Goal: Find specific page/section: Find specific page/section

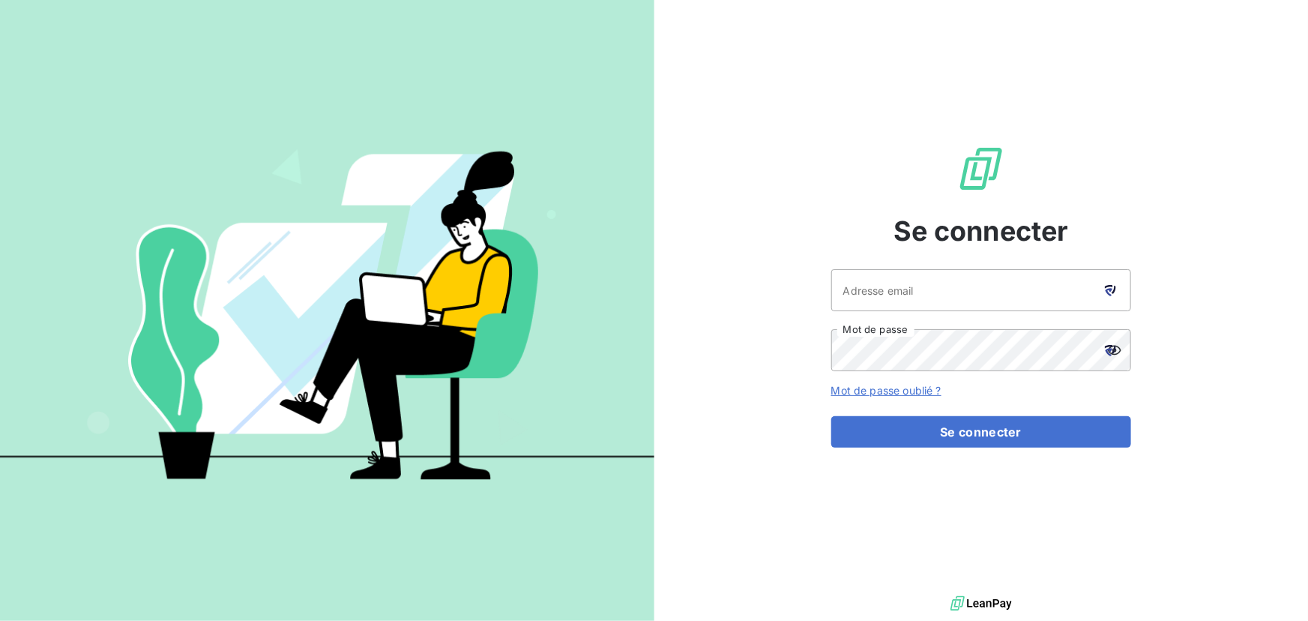
click at [1111, 292] on icon at bounding box center [1110, 290] width 11 height 11
type input "visbled@groupe-ovalt.com"
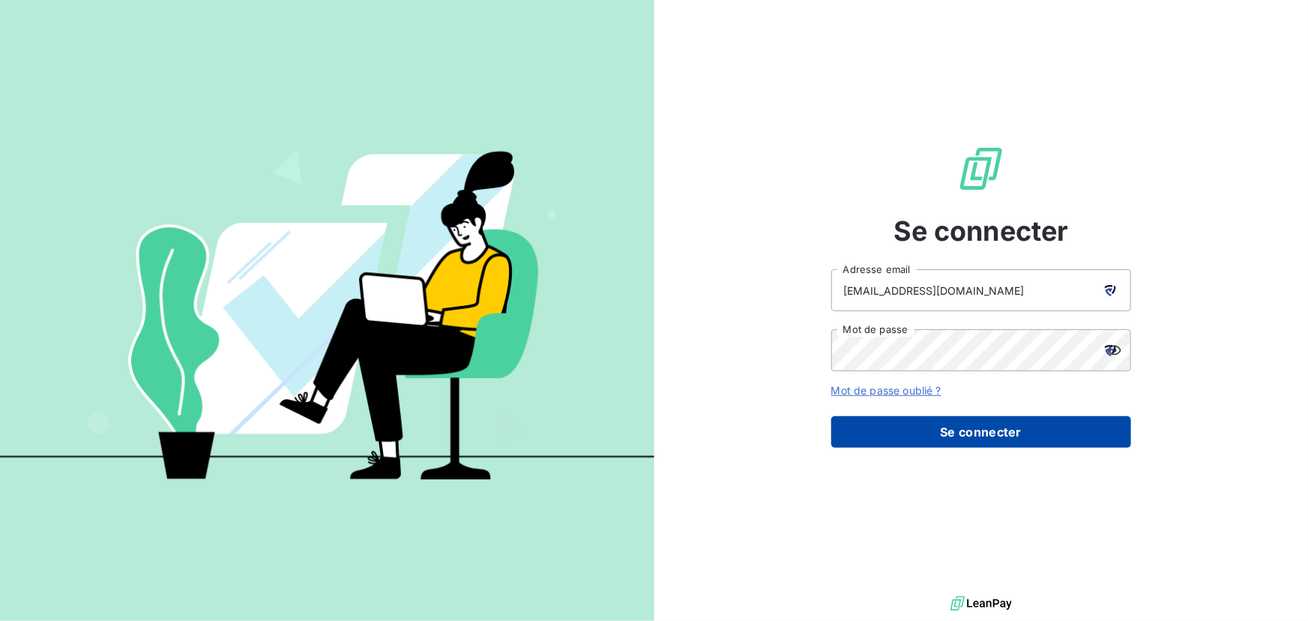
click at [1007, 435] on button "Se connecter" at bounding box center [982, 431] width 300 height 31
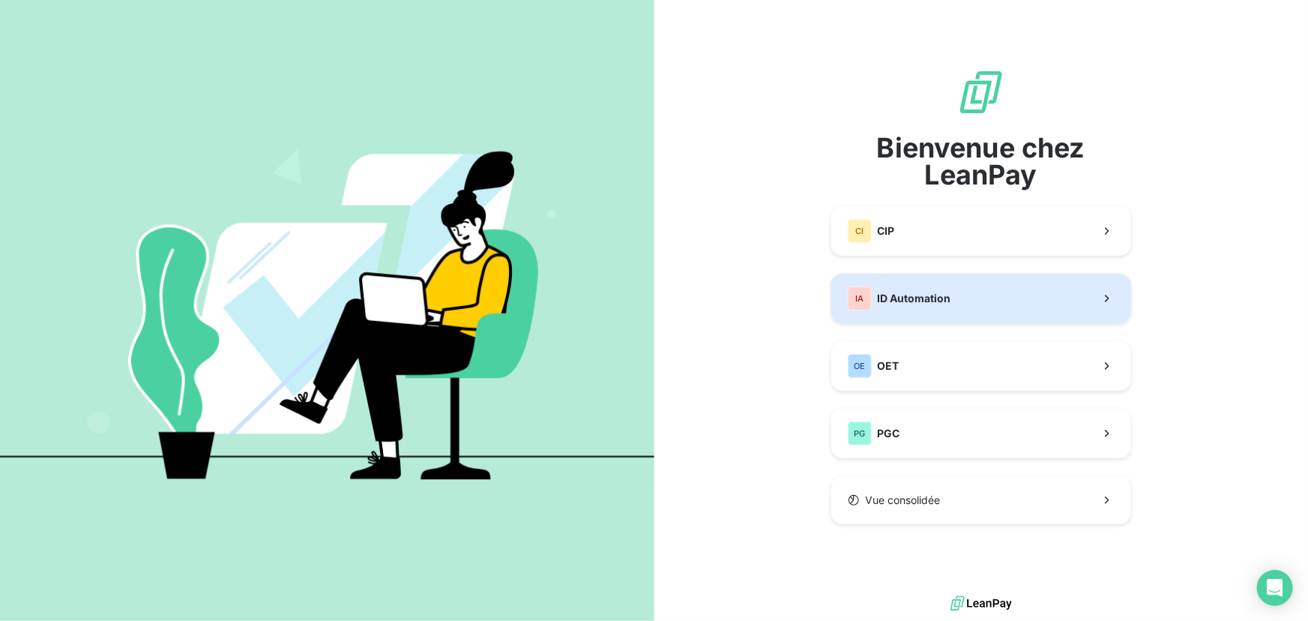
click at [994, 292] on button "IA ID Automation" at bounding box center [982, 298] width 300 height 49
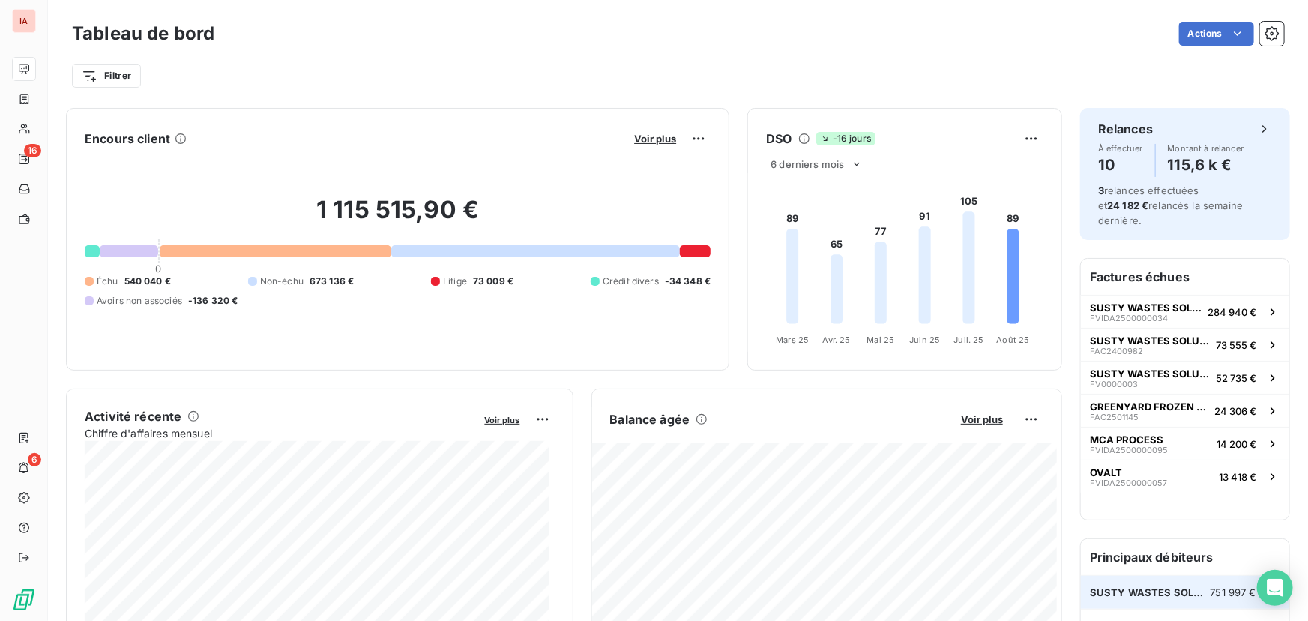
click at [1138, 586] on span "SUSTY WASTES SOLUTIONS [GEOGRAPHIC_DATA] (SWS FRANCE)" at bounding box center [1150, 592] width 121 height 12
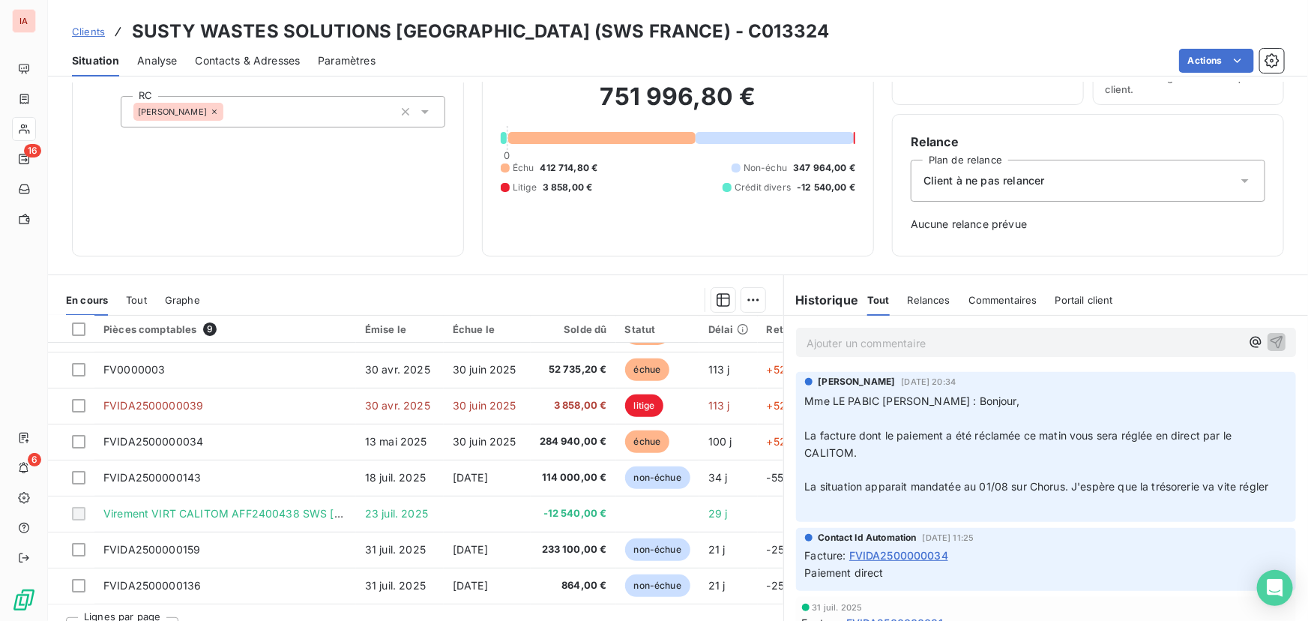
scroll to position [118, 0]
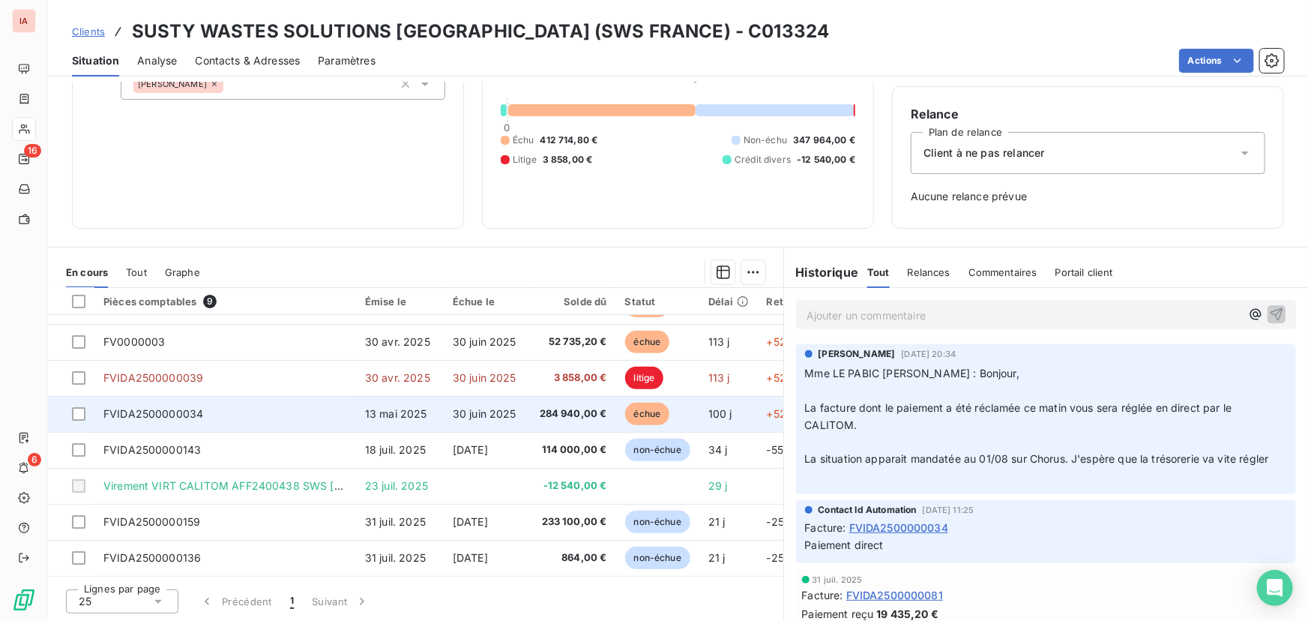
click at [194, 408] on span "FVIDA2500000034" at bounding box center [153, 413] width 100 height 13
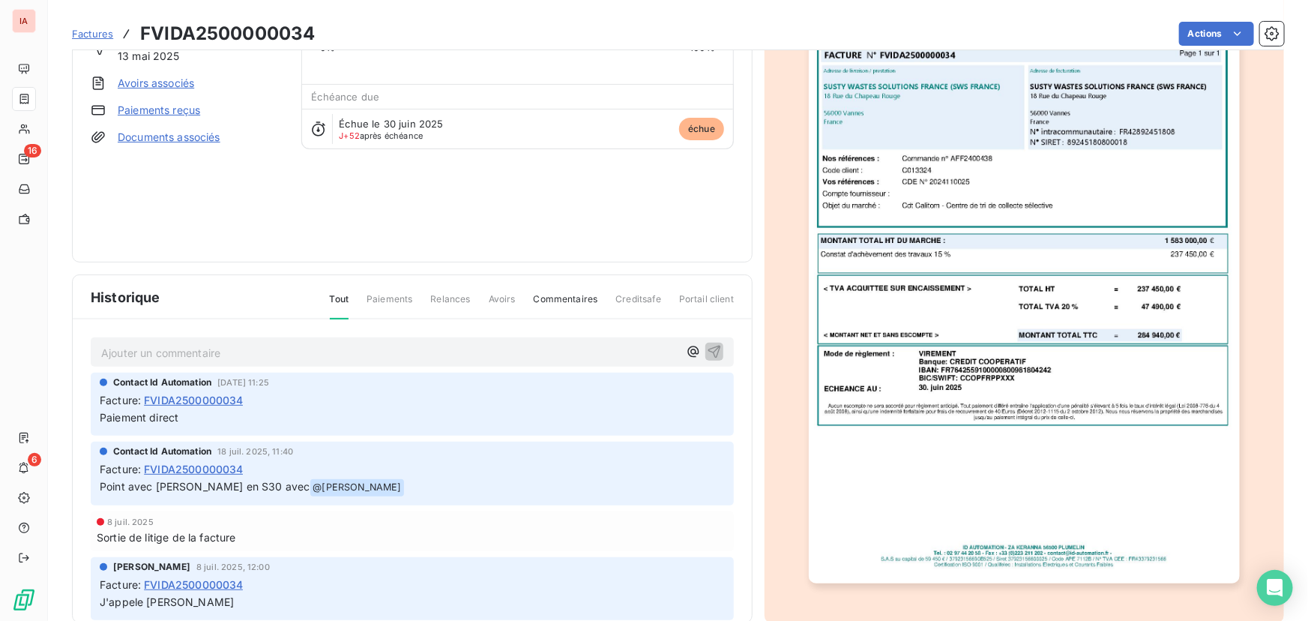
scroll to position [151, 0]
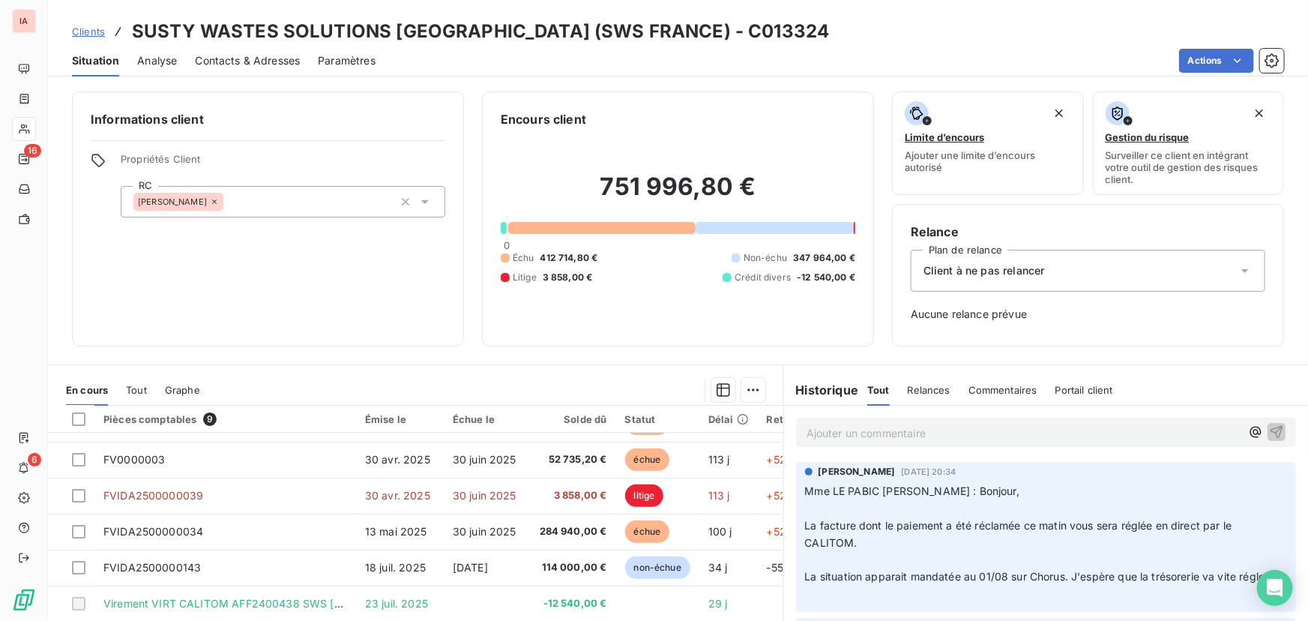
click at [89, 25] on span "Clients" at bounding box center [88, 31] width 33 height 12
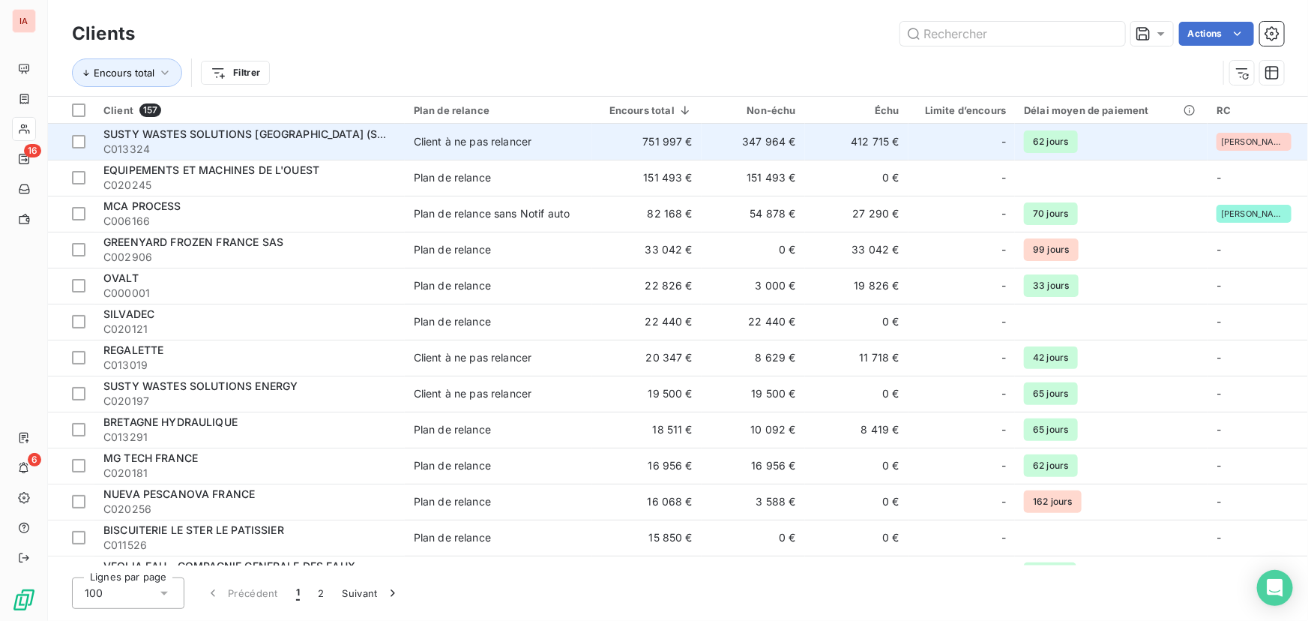
click at [219, 137] on span "SUSTY WASTES SOLUTIONS [GEOGRAPHIC_DATA] (SWS FRANCE)" at bounding box center [273, 133] width 341 height 13
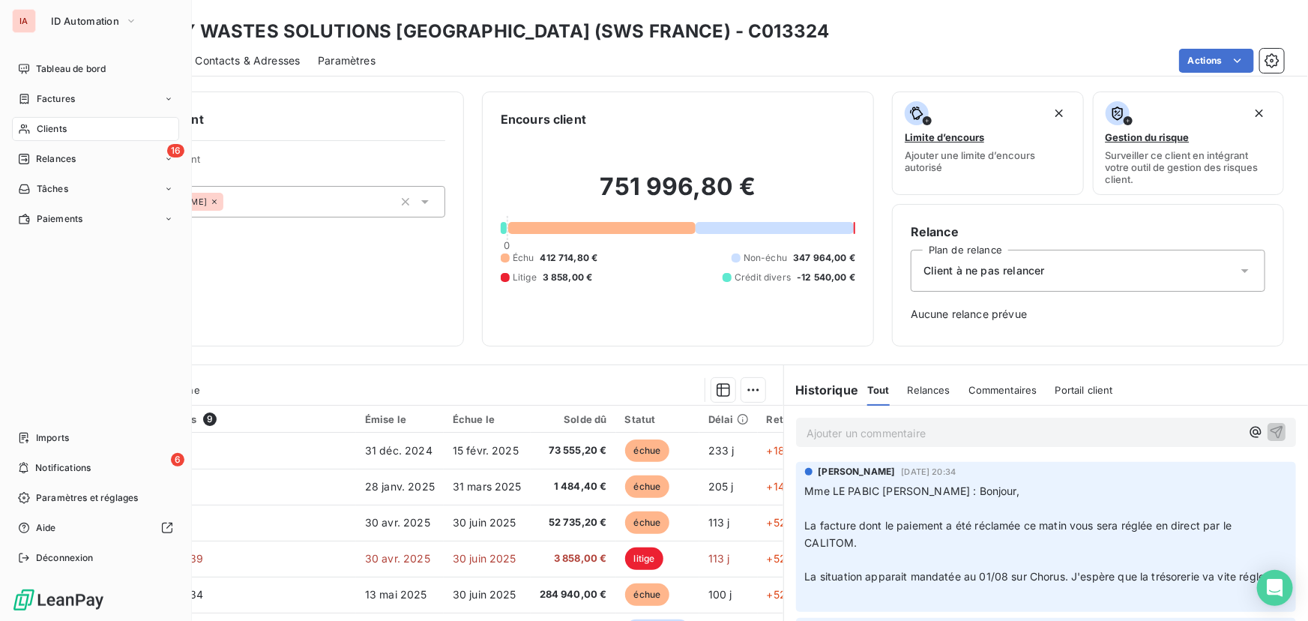
click at [44, 126] on span "Clients" at bounding box center [52, 128] width 30 height 13
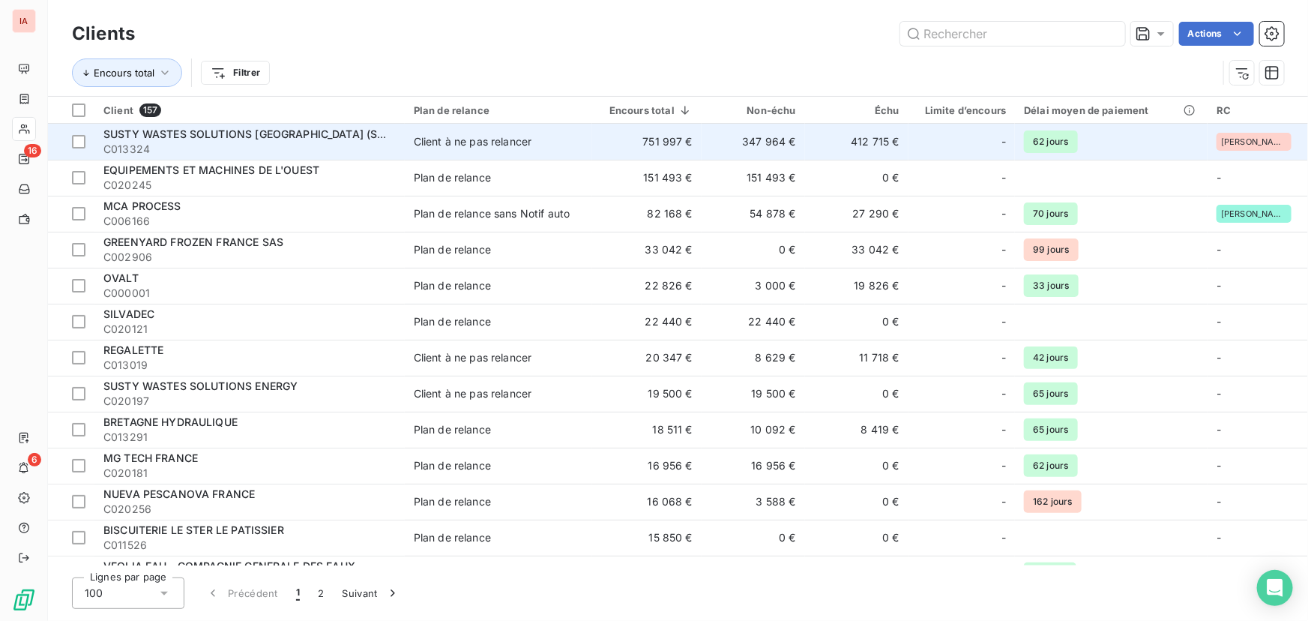
click at [187, 134] on span "SUSTY WASTES SOLUTIONS [GEOGRAPHIC_DATA] (SWS FRANCE)" at bounding box center [273, 133] width 341 height 13
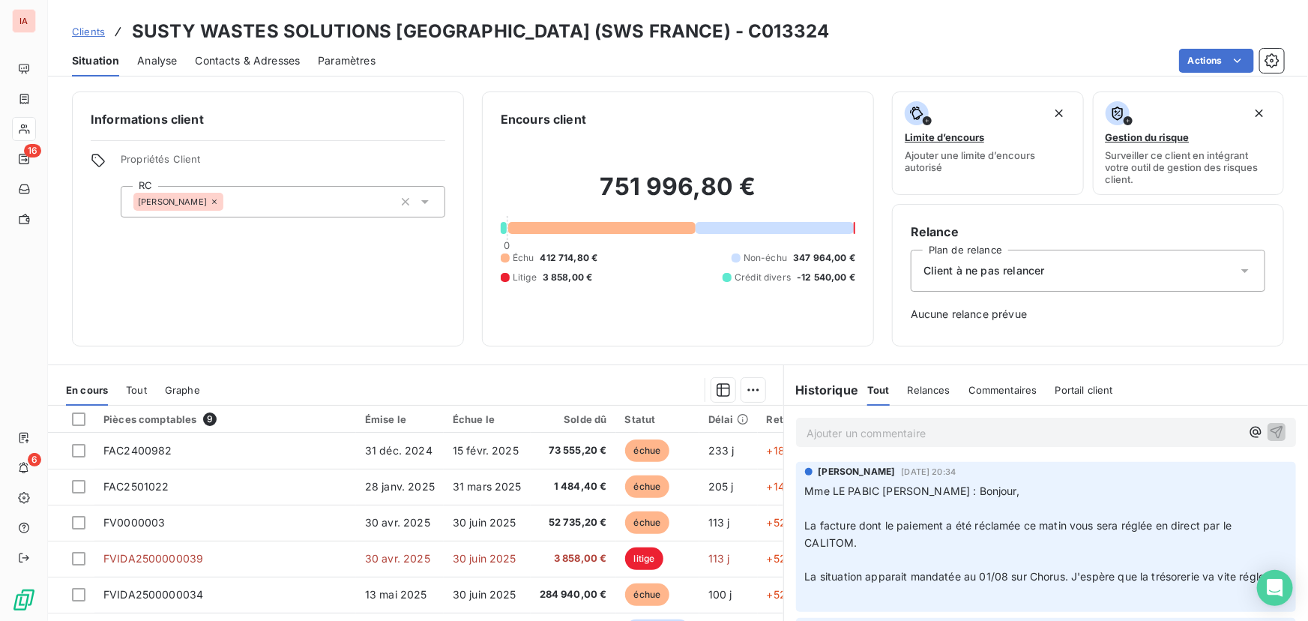
click at [139, 387] on span "Tout" at bounding box center [136, 390] width 21 height 12
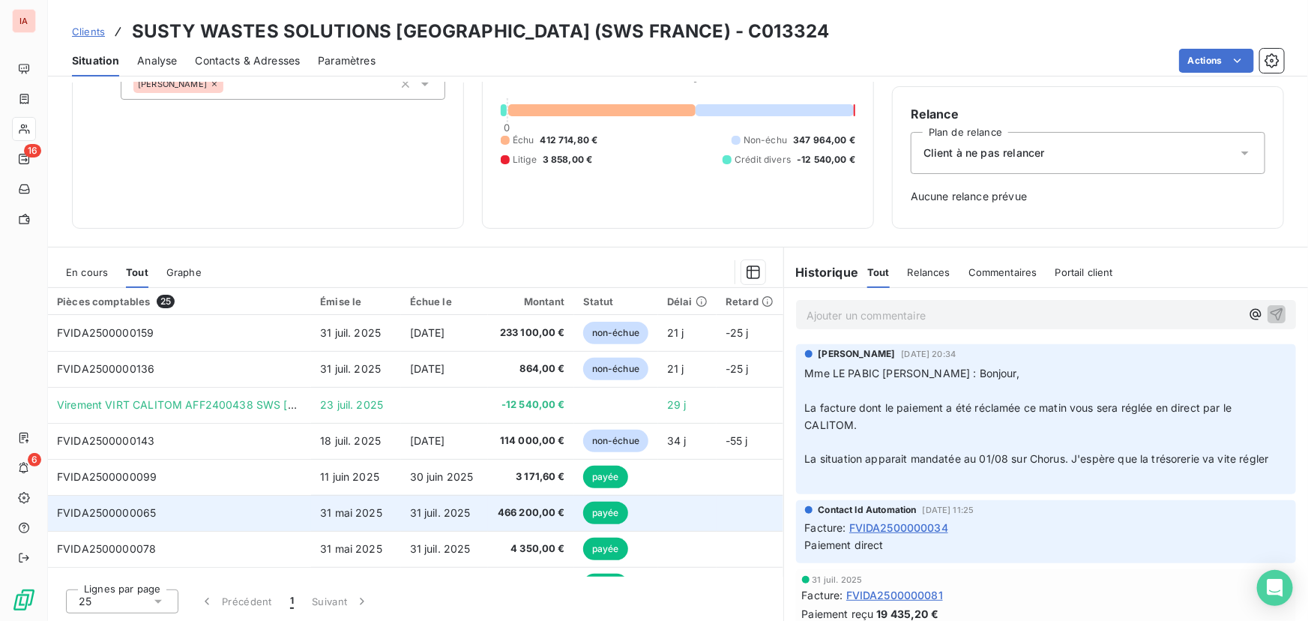
click at [347, 512] on span "31 mai 2025" at bounding box center [351, 512] width 62 height 13
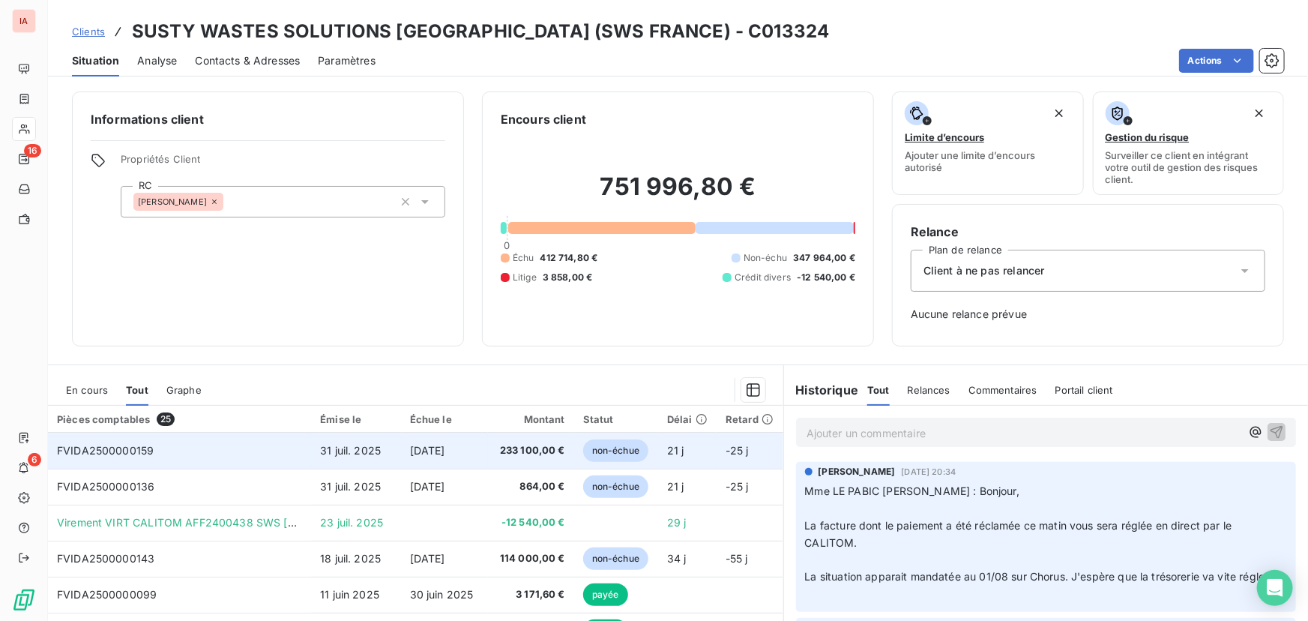
click at [356, 447] on span "31 juil. 2025" at bounding box center [350, 450] width 61 height 13
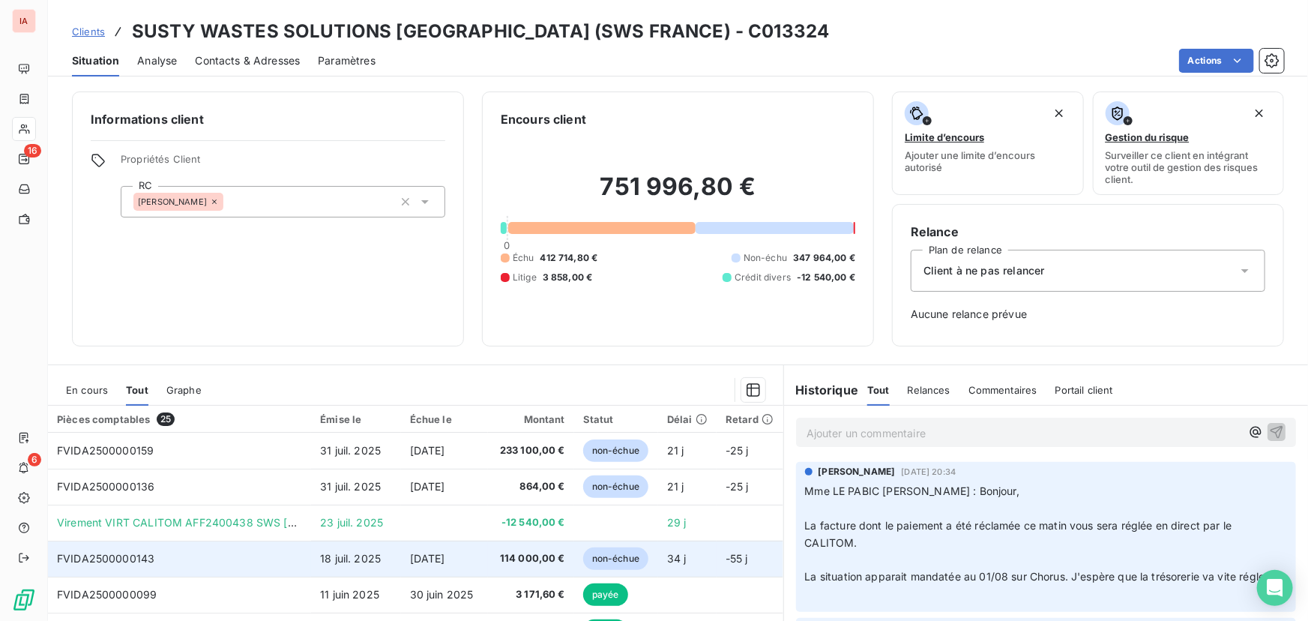
click at [421, 552] on span "[DATE]" at bounding box center [427, 558] width 35 height 13
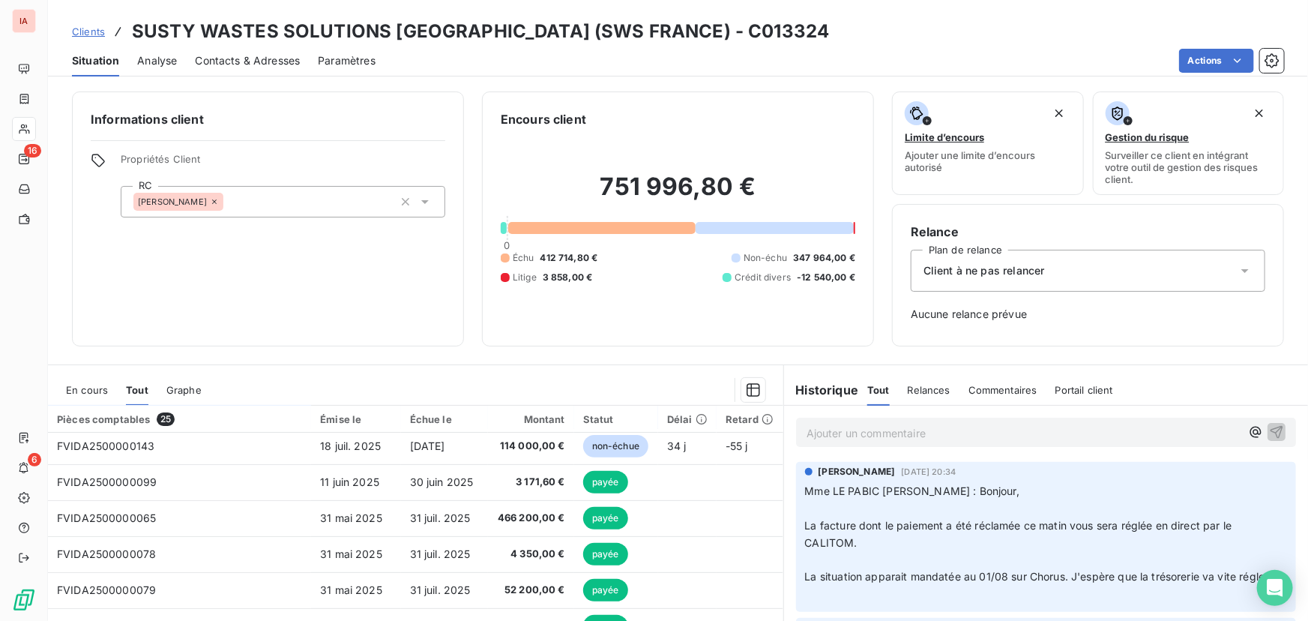
scroll to position [136, 0]
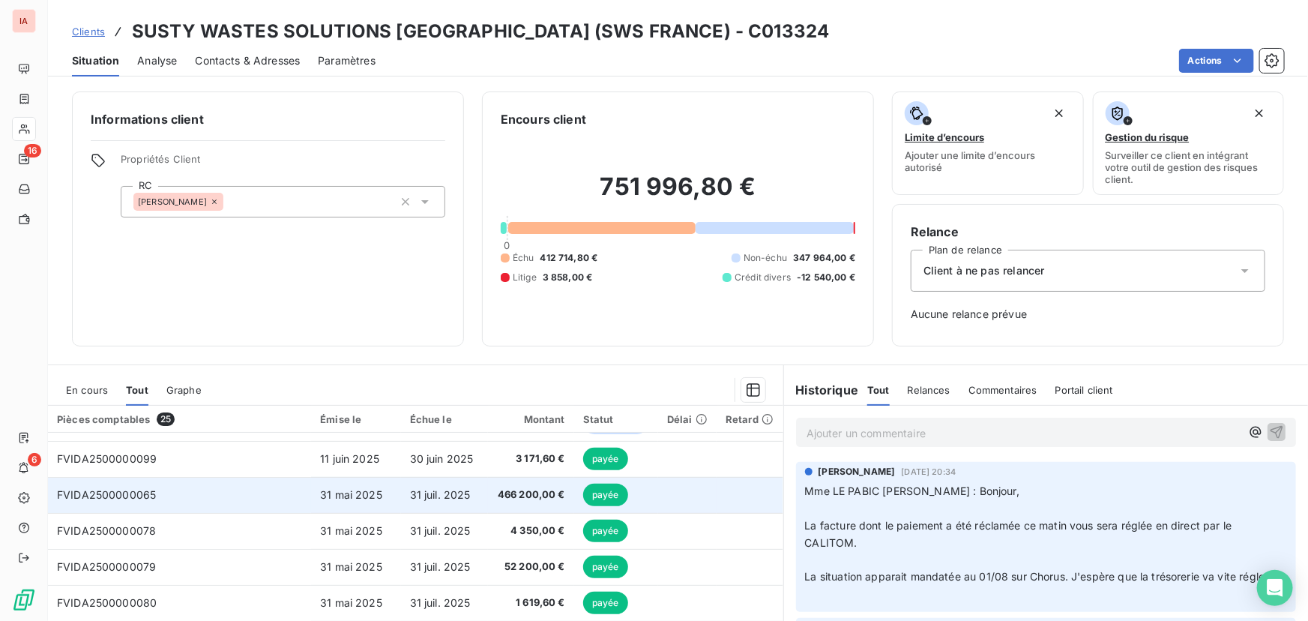
click at [442, 490] on span "31 juil. 2025" at bounding box center [440, 494] width 61 height 13
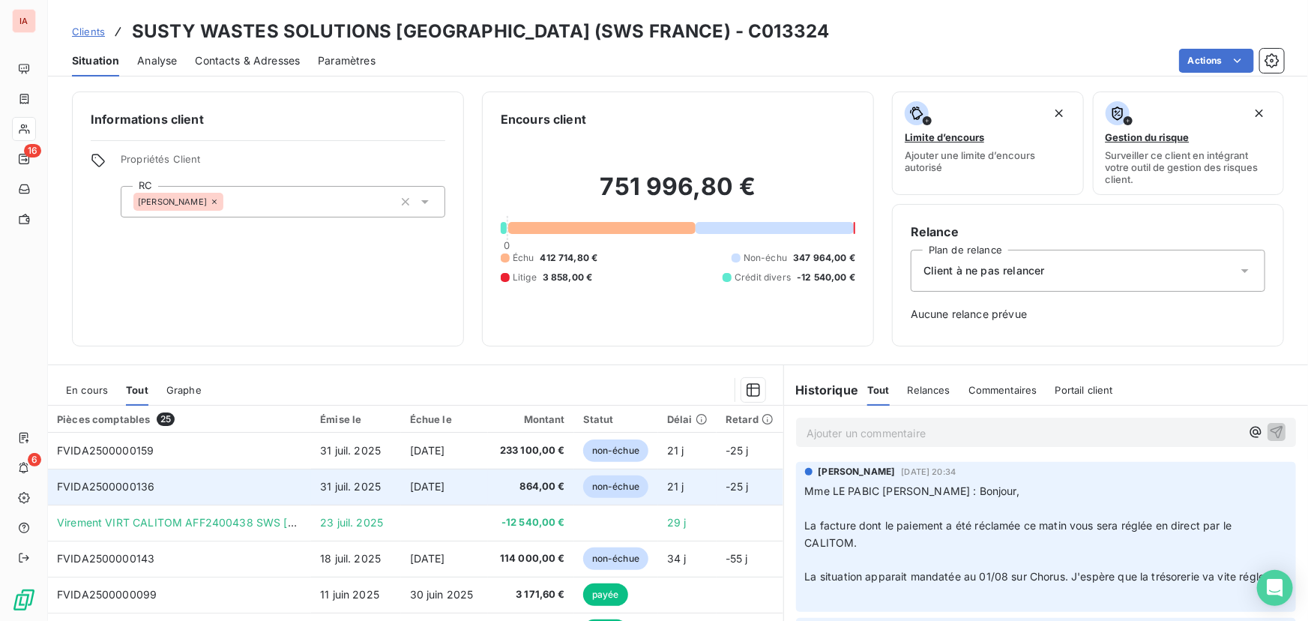
scroll to position [67, 0]
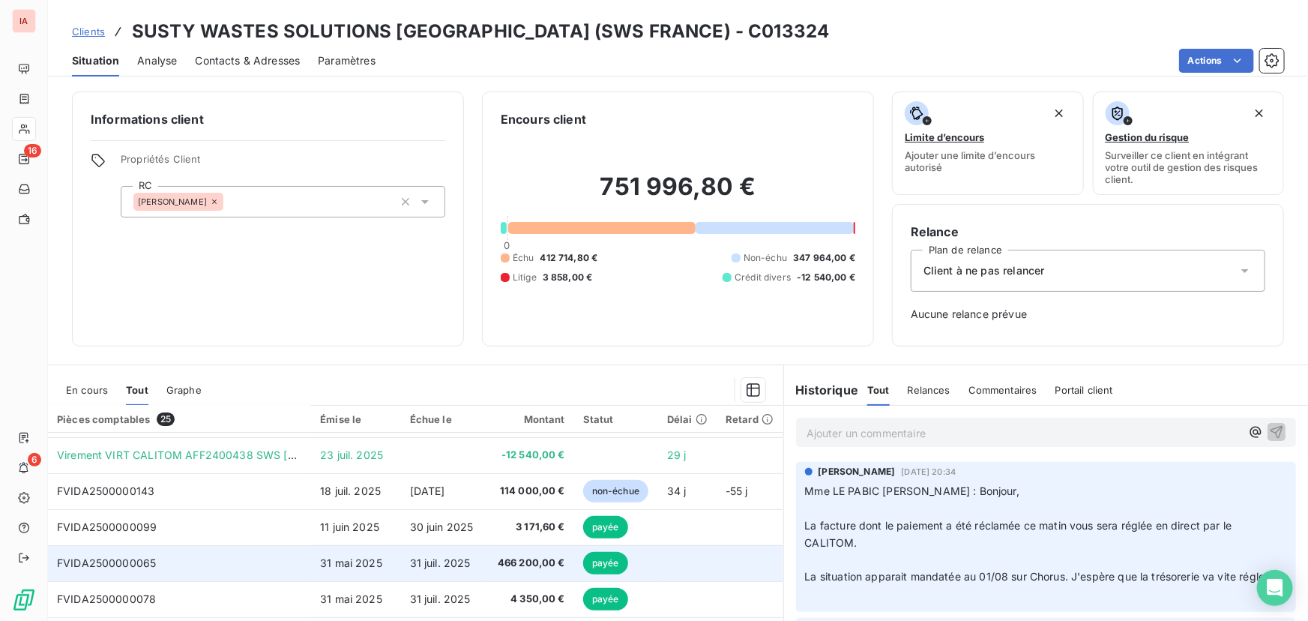
click at [461, 559] on span "31 juil. 2025" at bounding box center [440, 562] width 61 height 13
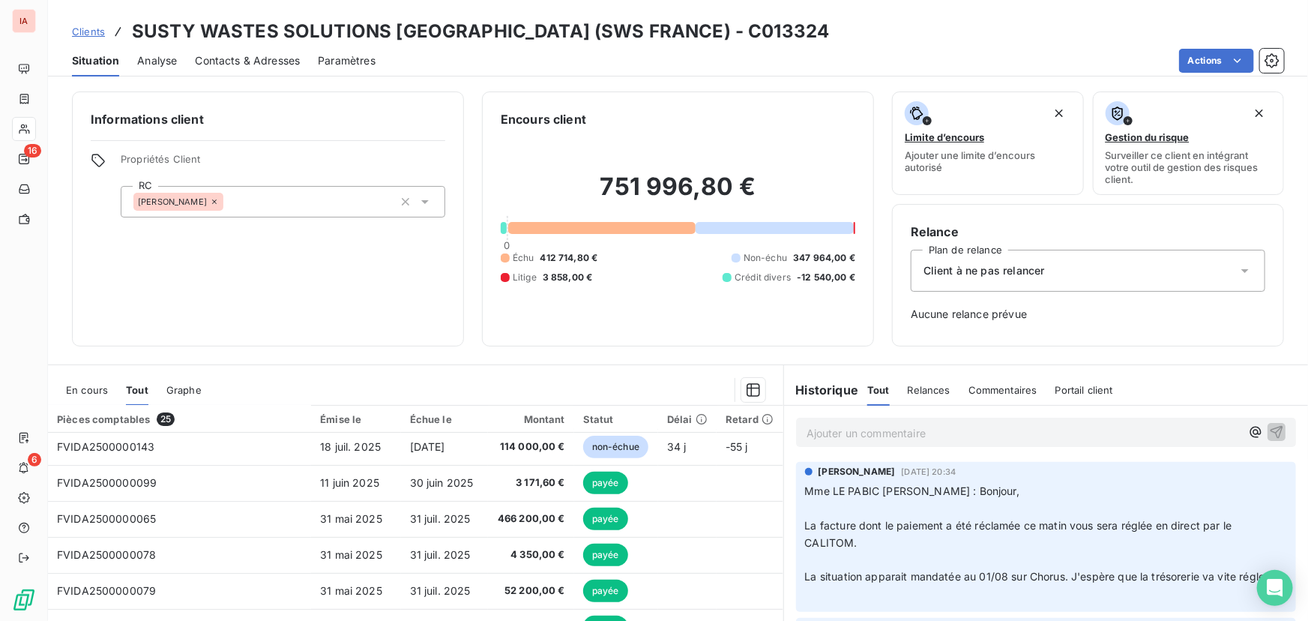
scroll to position [136, 0]
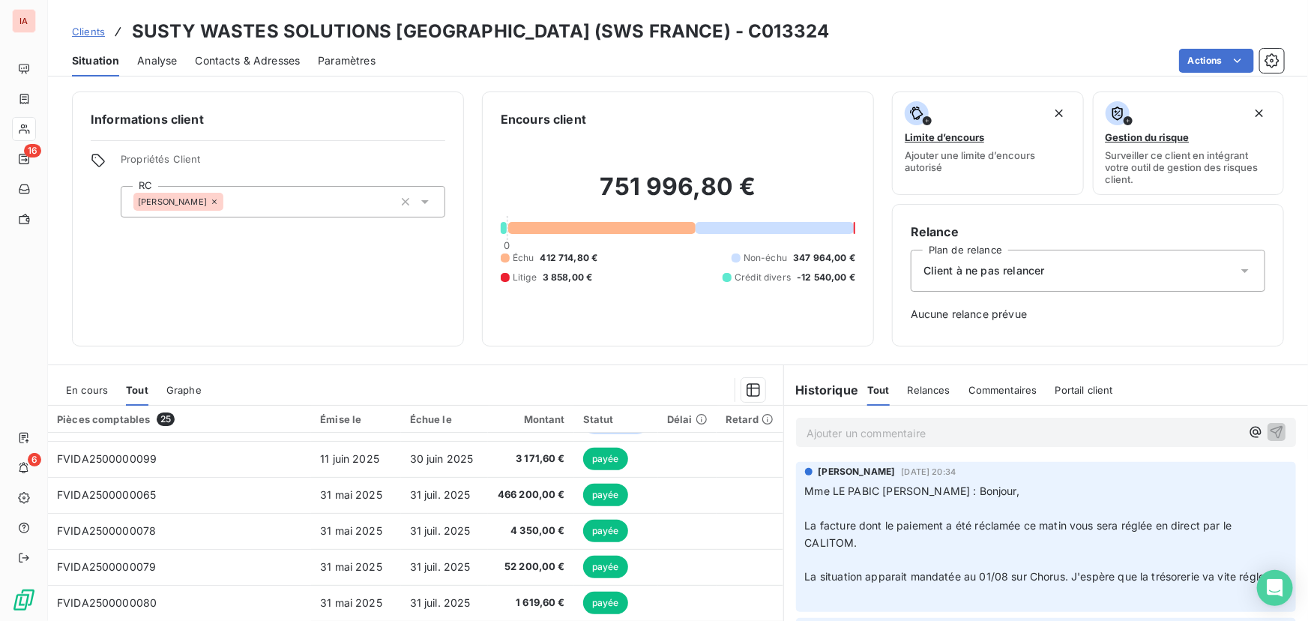
click at [328, 292] on div "Informations client Propriétés Client RC [PERSON_NAME]" at bounding box center [268, 218] width 392 height 255
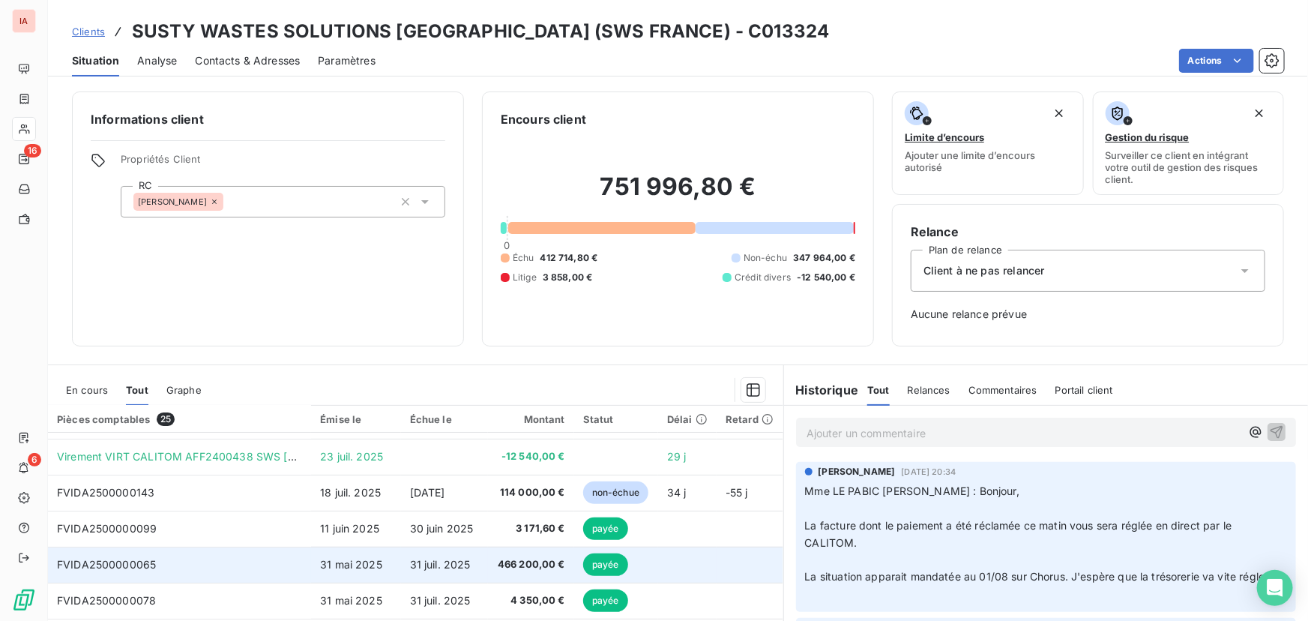
scroll to position [0, 0]
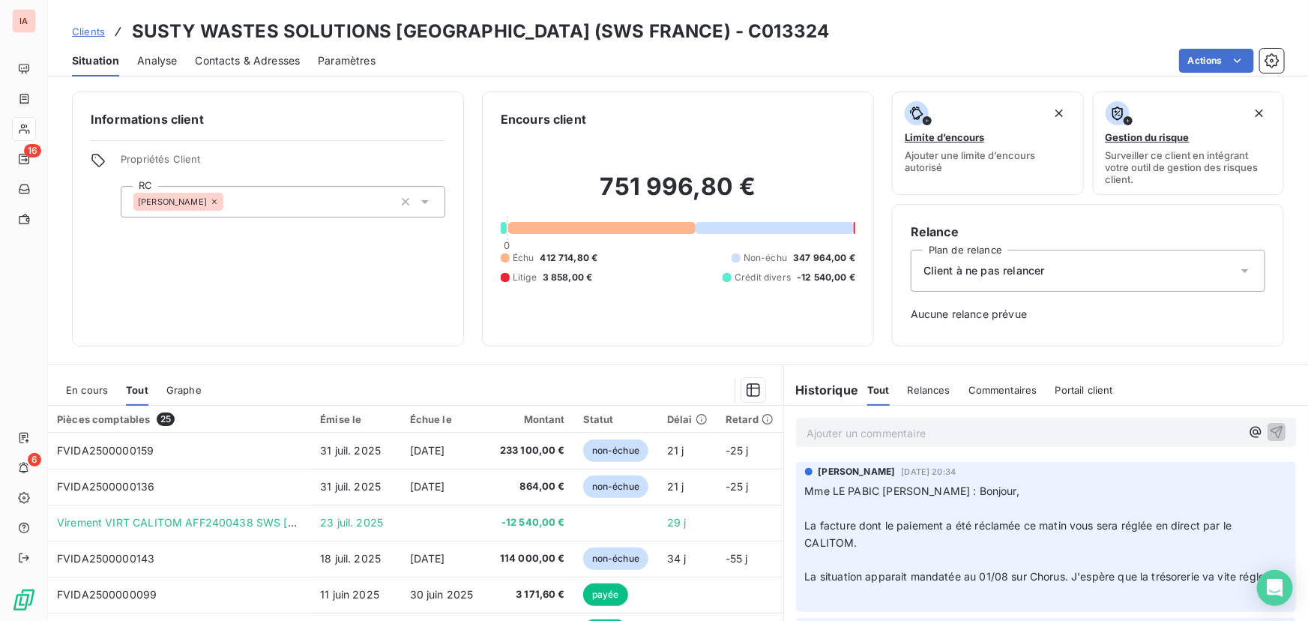
click at [90, 386] on span "En cours" at bounding box center [87, 390] width 42 height 12
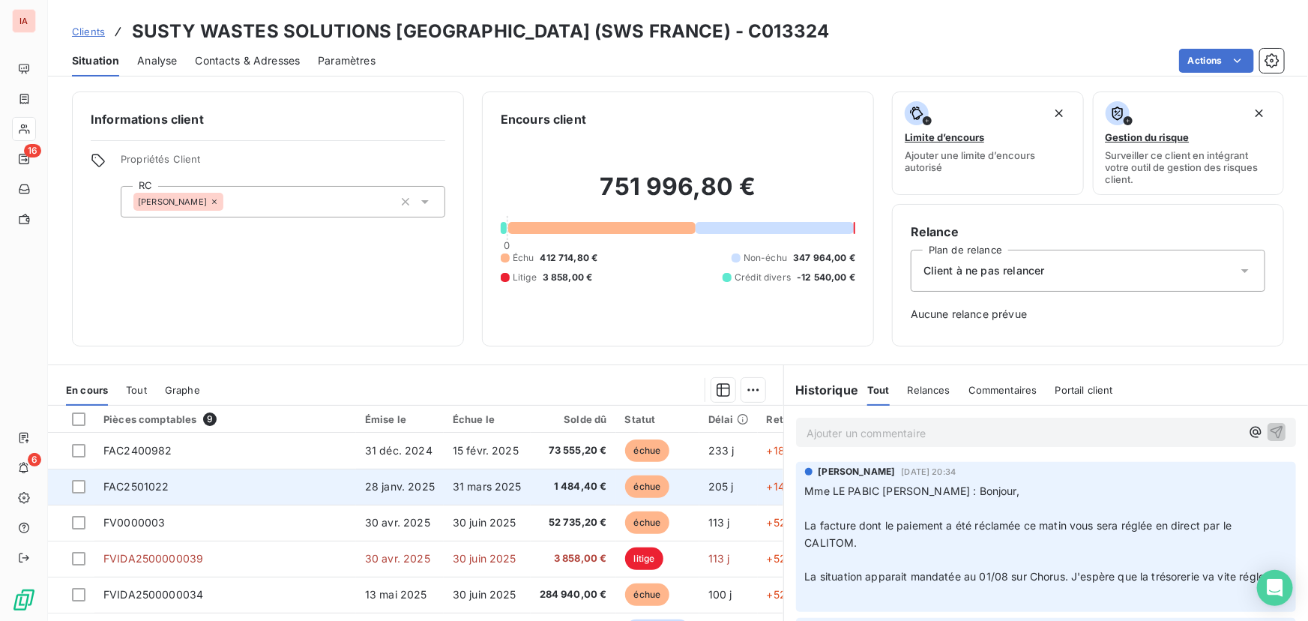
scroll to position [67, 0]
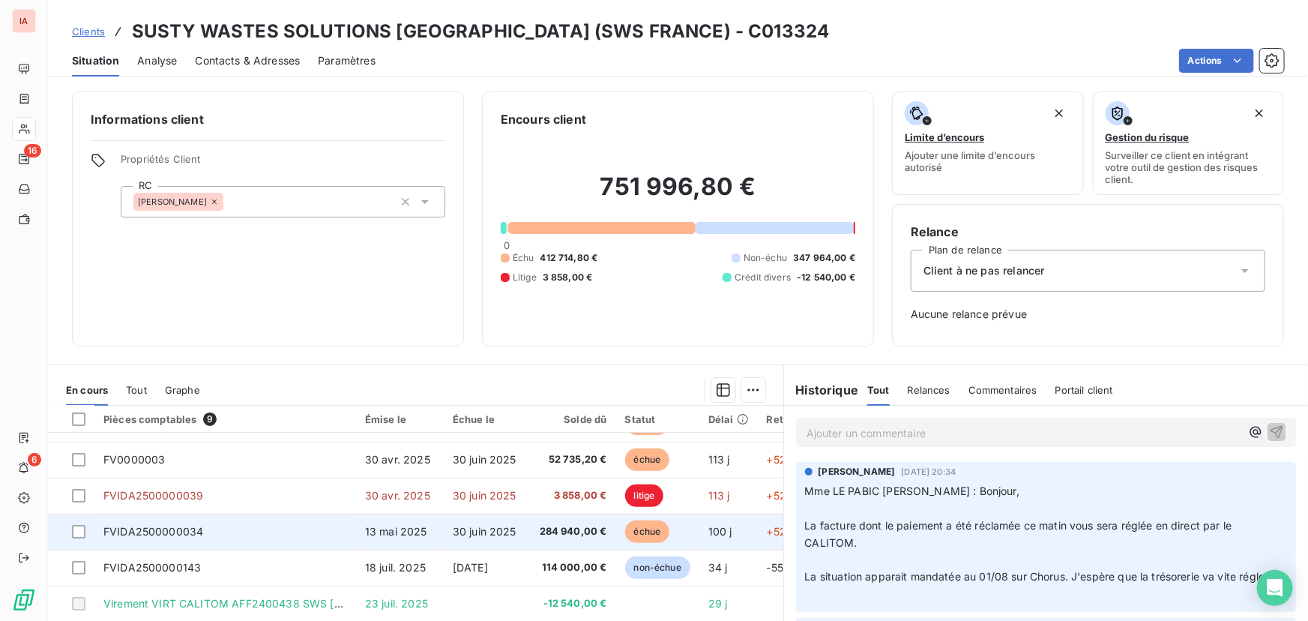
click at [175, 525] on span "FVIDA2500000034" at bounding box center [153, 531] width 100 height 13
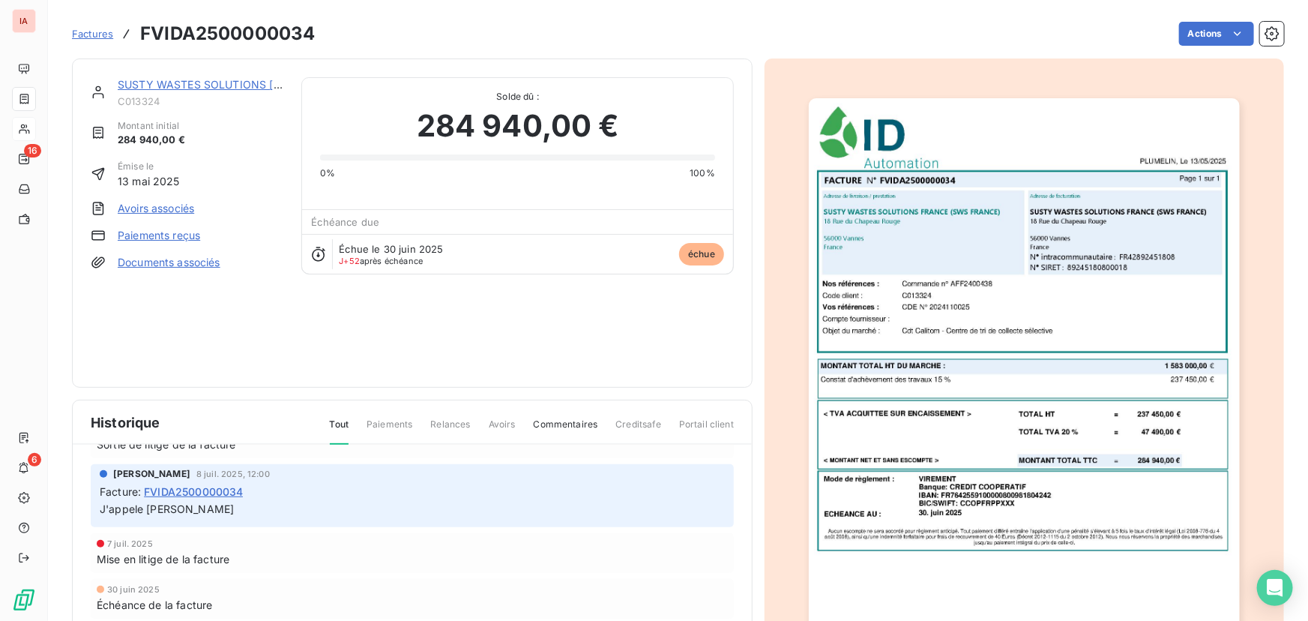
scroll to position [14, 0]
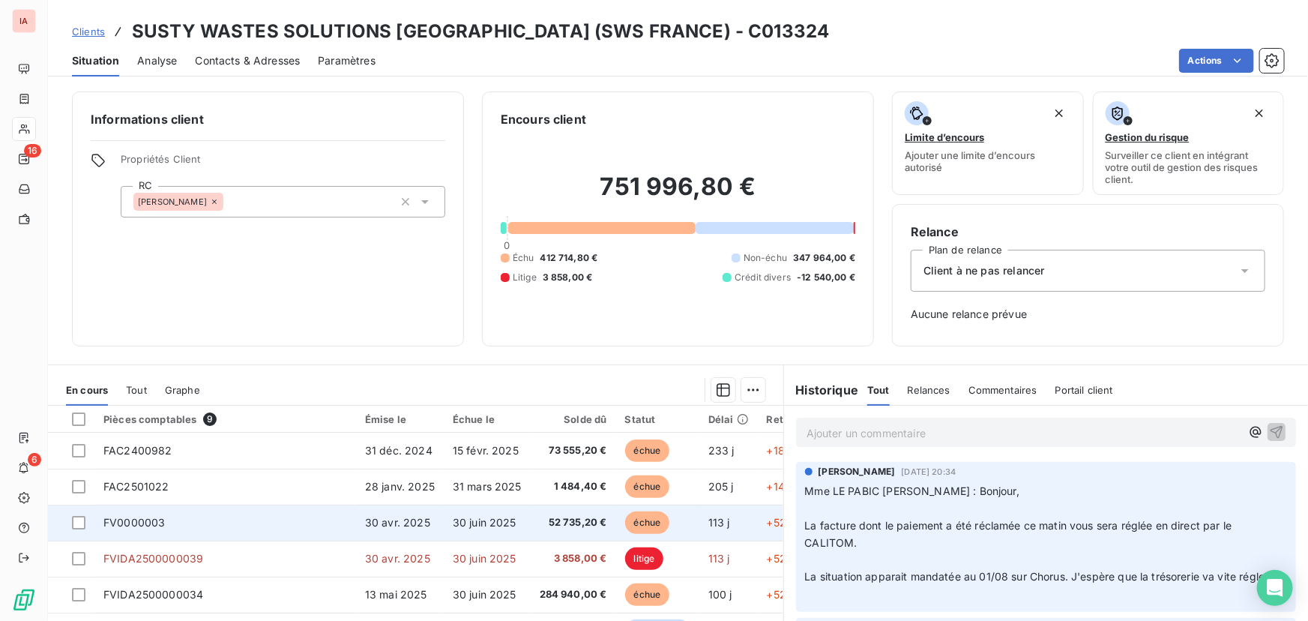
click at [379, 521] on span "30 avr. 2025" at bounding box center [397, 522] width 65 height 13
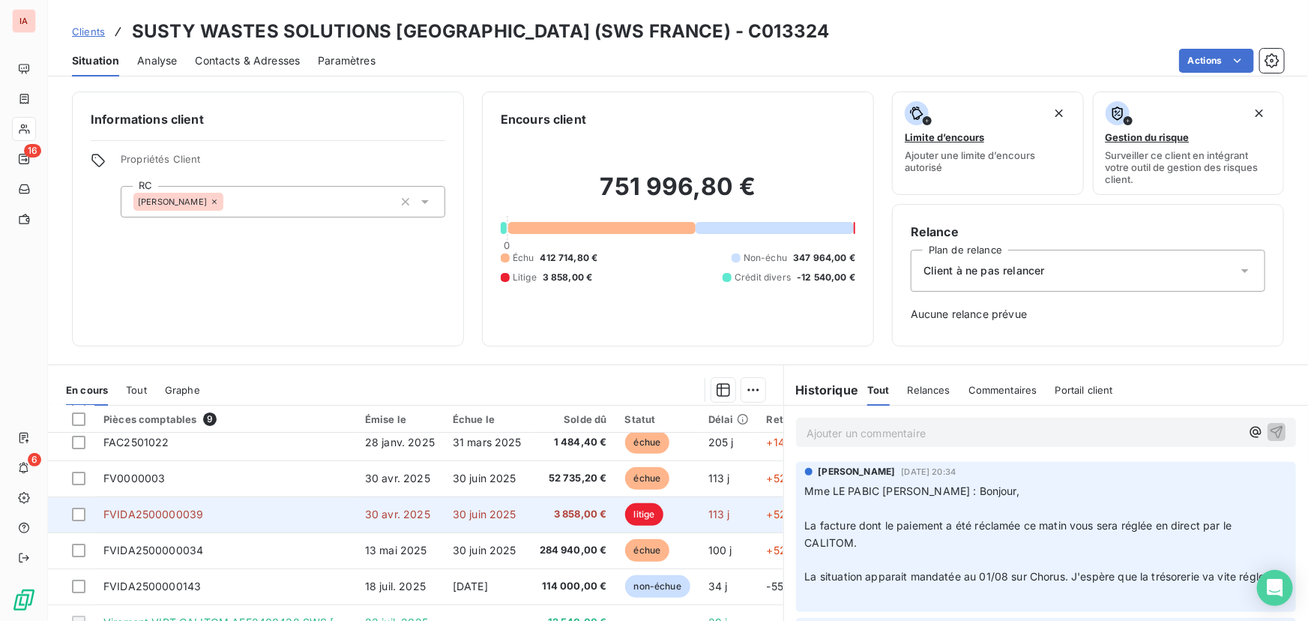
scroll to position [67, 0]
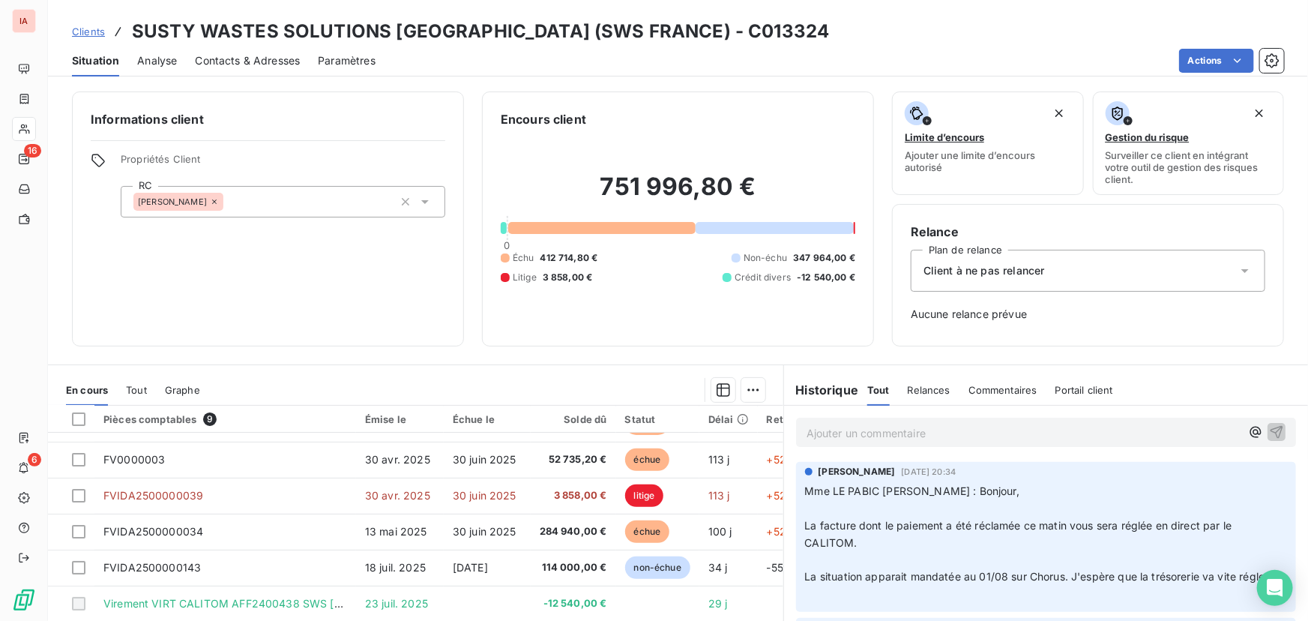
click at [133, 385] on span "Tout" at bounding box center [136, 390] width 21 height 12
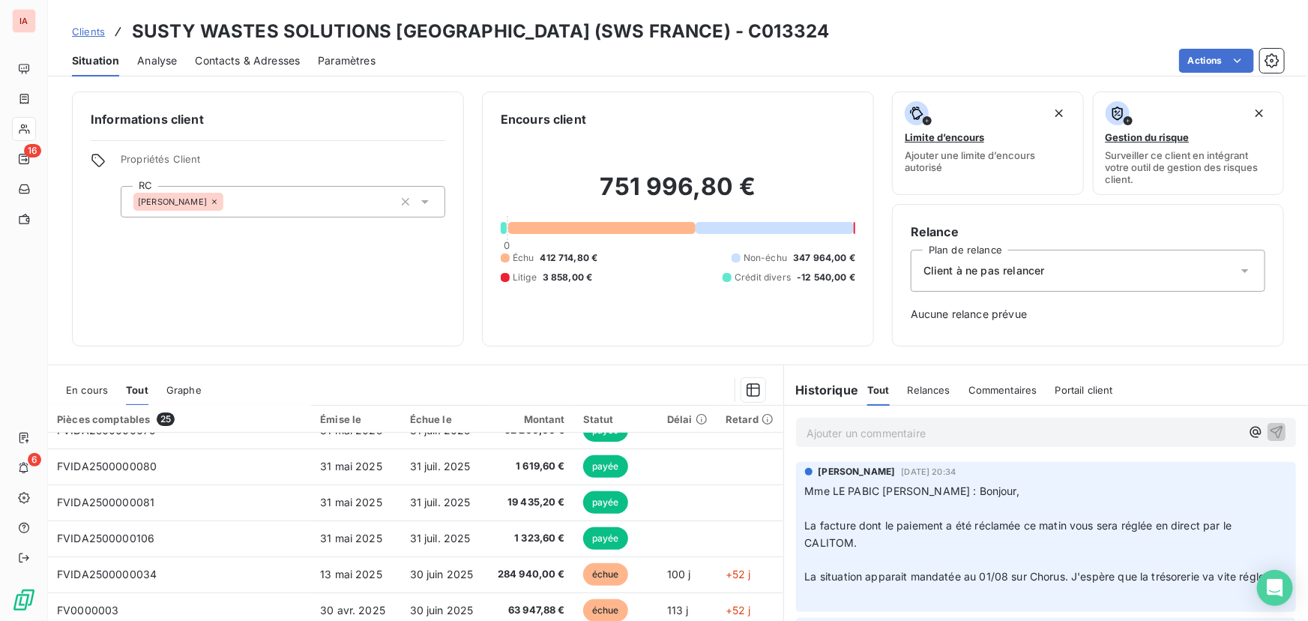
scroll to position [340, 0]
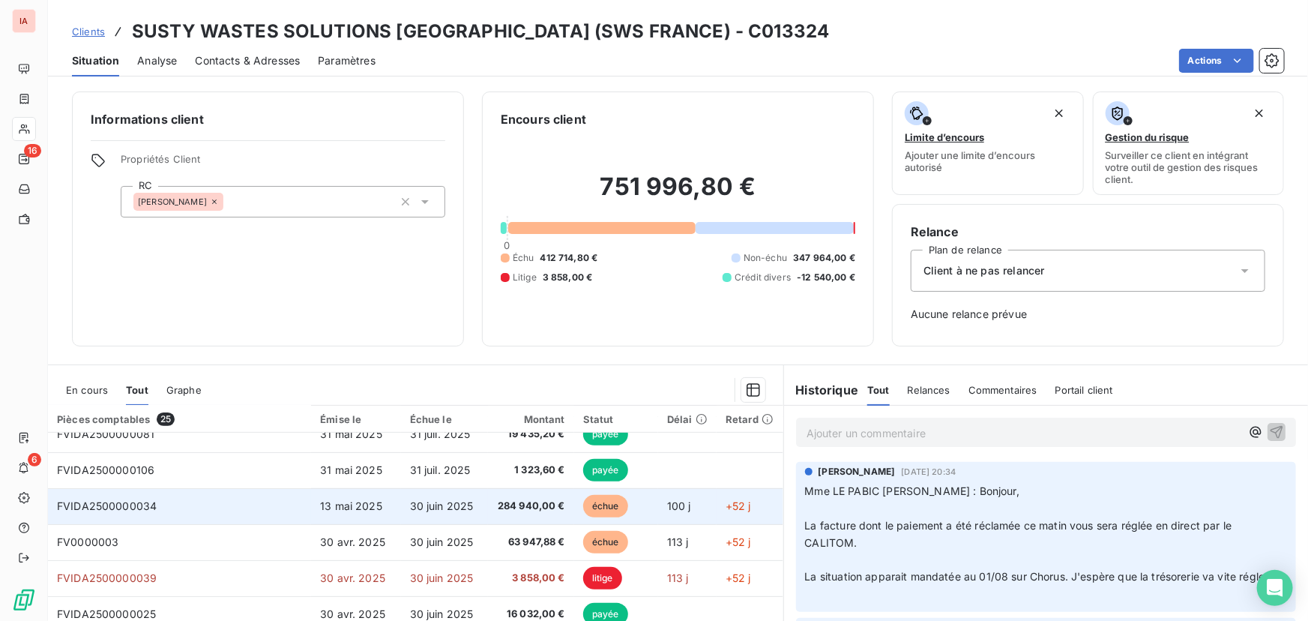
click at [331, 508] on span "13 mai 2025" at bounding box center [351, 505] width 62 height 13
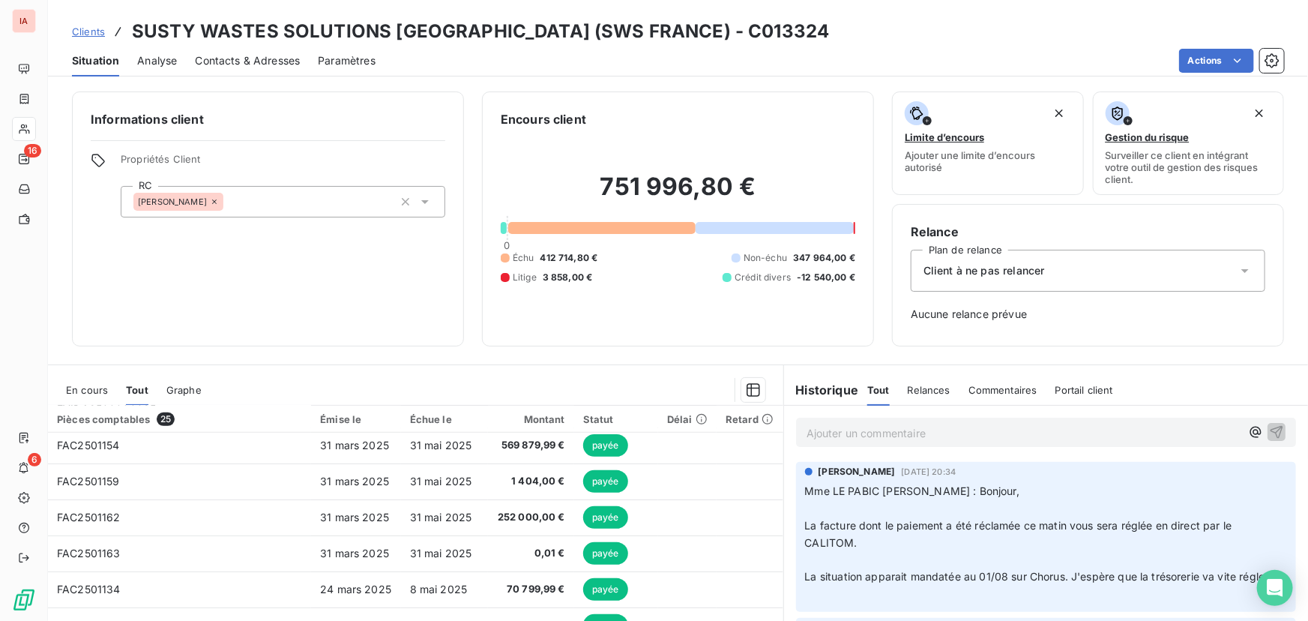
scroll to position [340, 0]
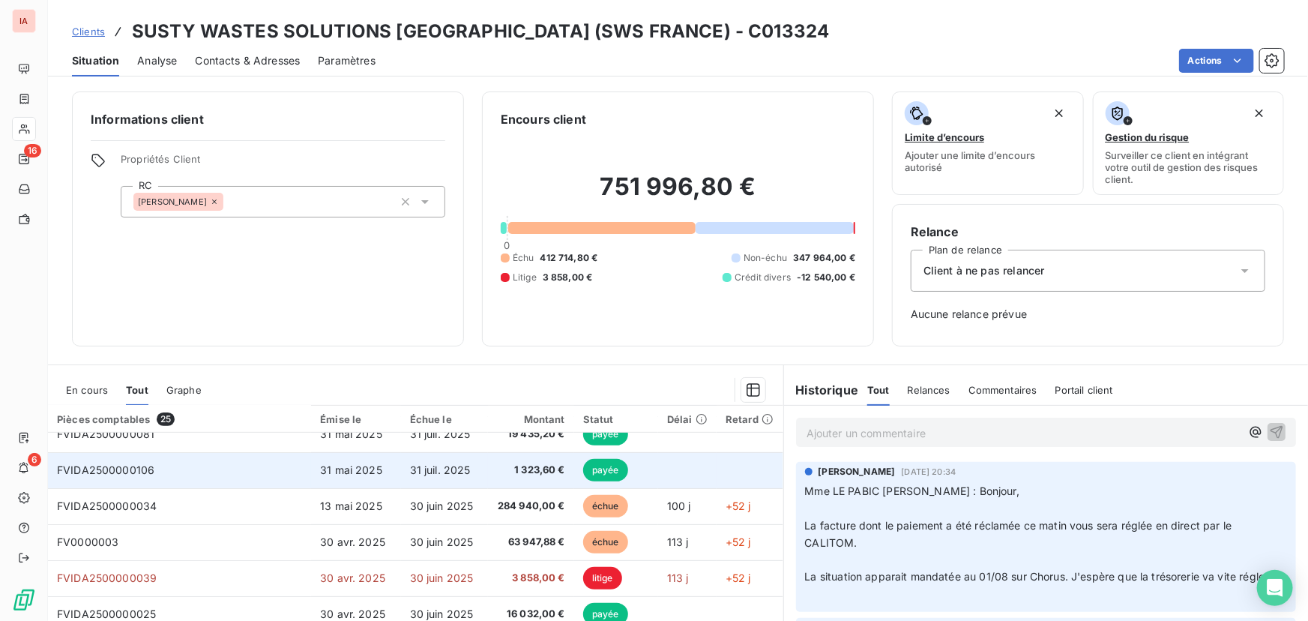
click at [348, 468] on span "31 mai 2025" at bounding box center [351, 469] width 62 height 13
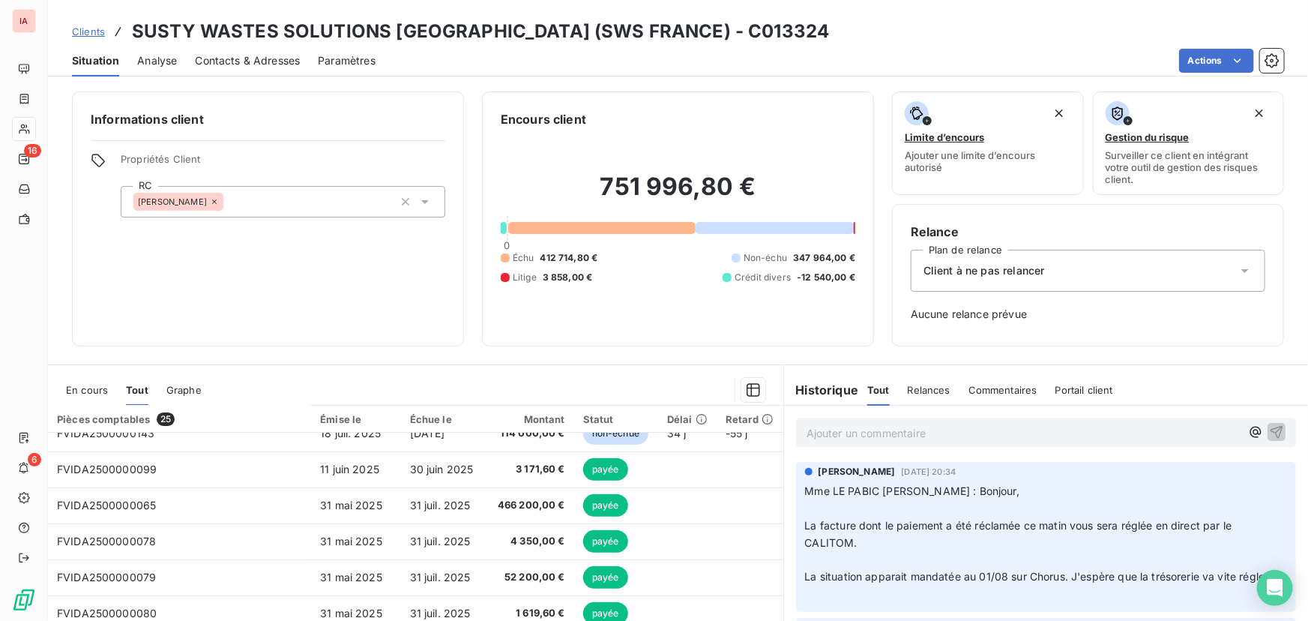
scroll to position [136, 0]
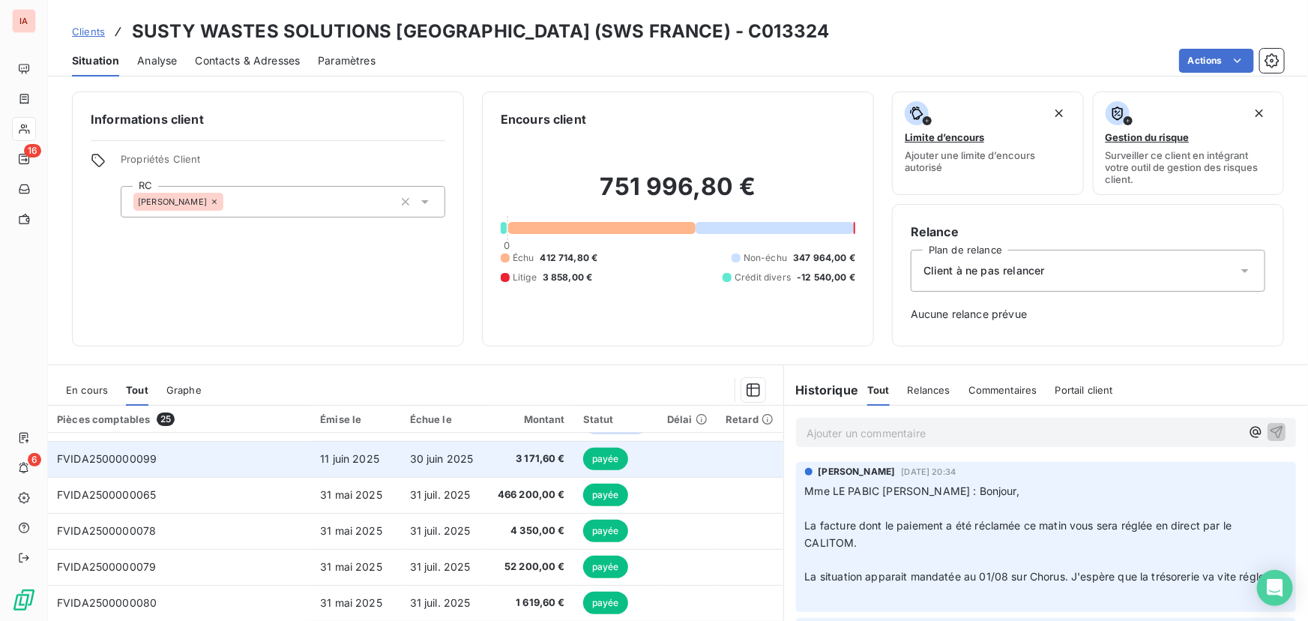
click at [146, 457] on span "FVIDA2500000099" at bounding box center [107, 458] width 100 height 13
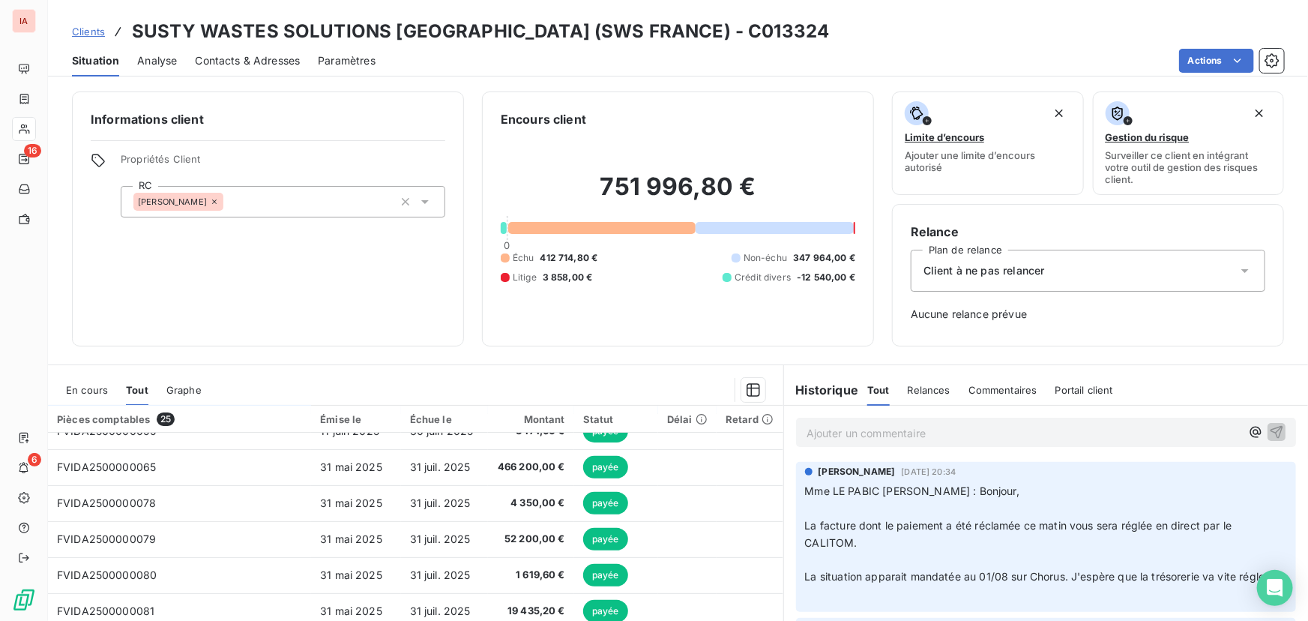
scroll to position [272, 0]
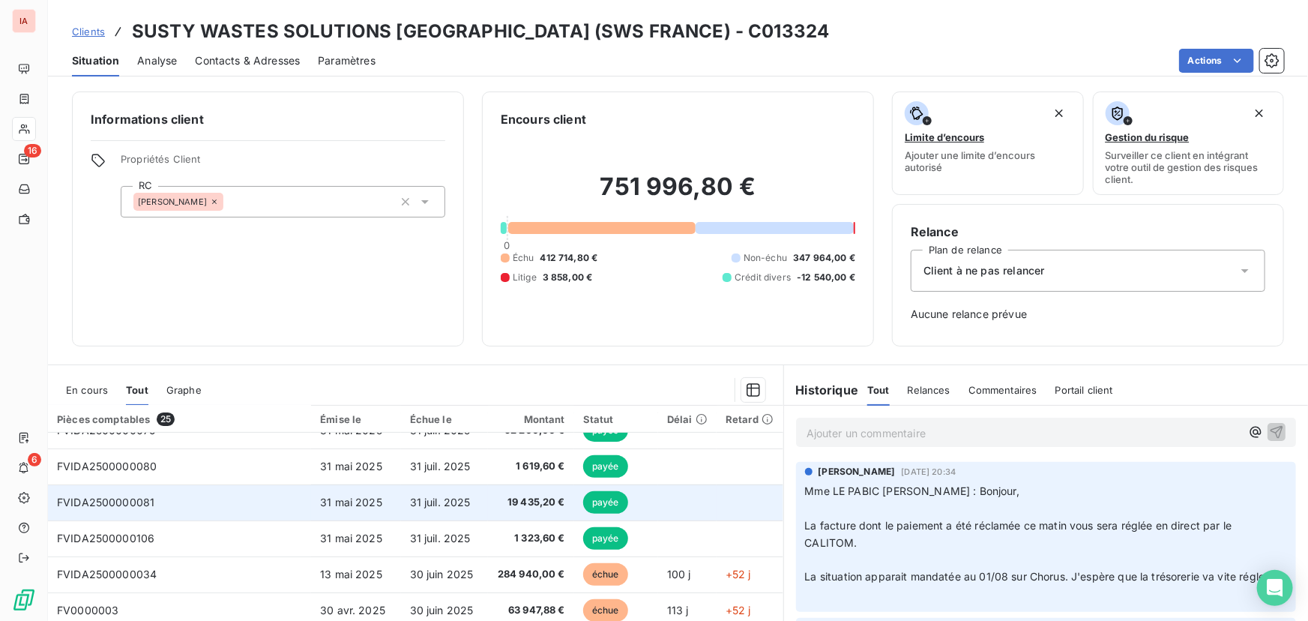
click at [355, 501] on span "31 mai 2025" at bounding box center [351, 502] width 62 height 13
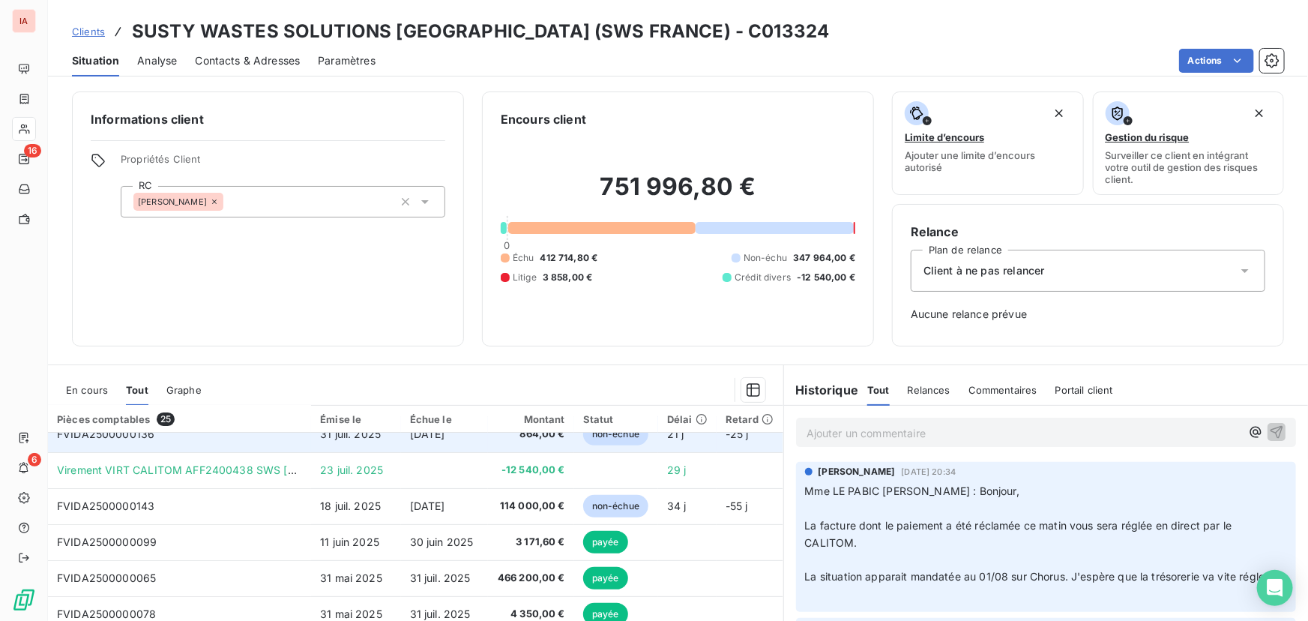
scroll to position [67, 0]
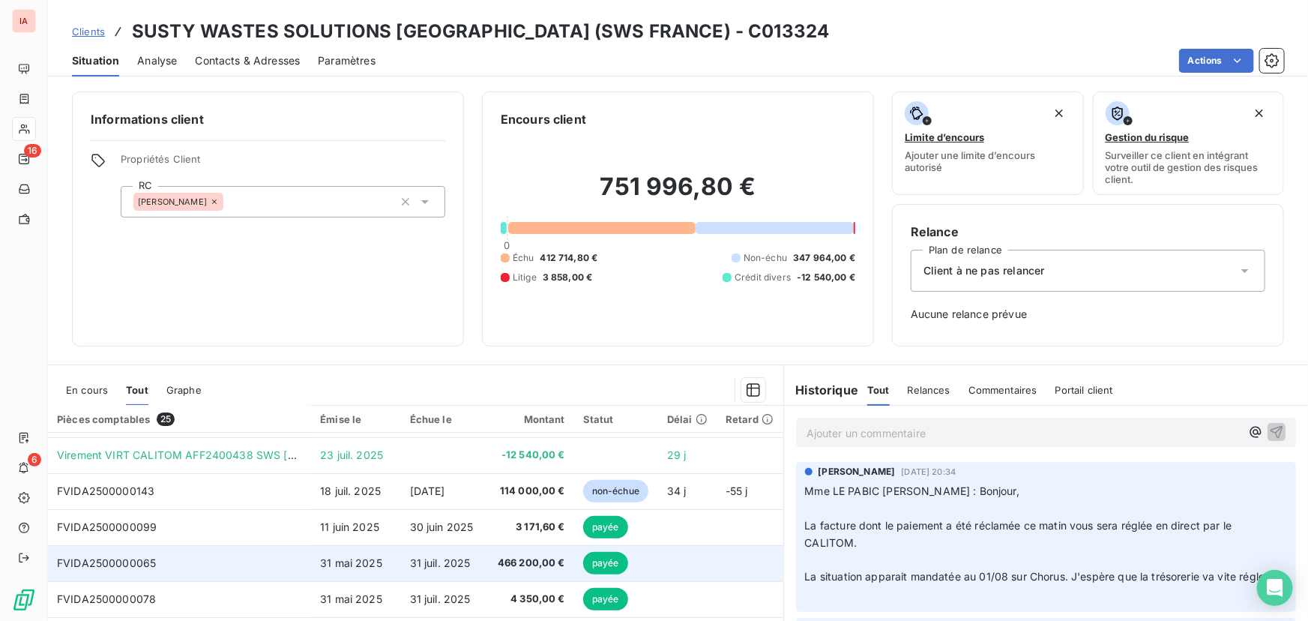
click at [359, 557] on span "31 mai 2025" at bounding box center [351, 562] width 62 height 13
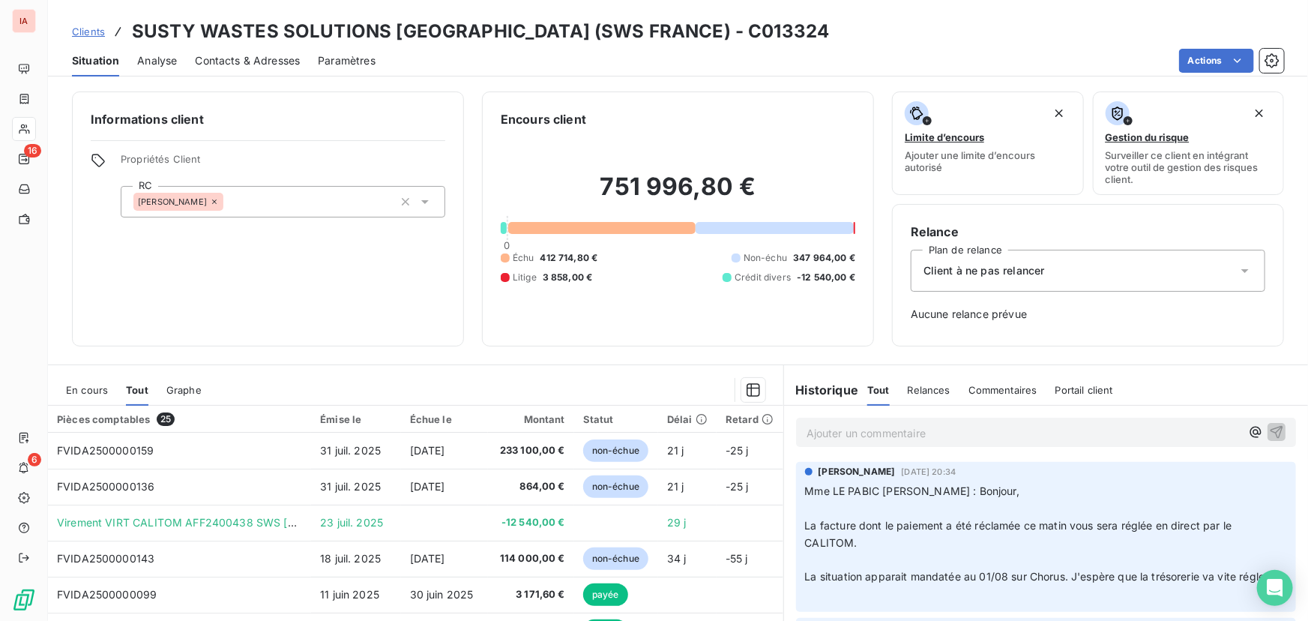
click at [343, 271] on div "Informations client Propriétés Client RC [PERSON_NAME]" at bounding box center [268, 218] width 392 height 255
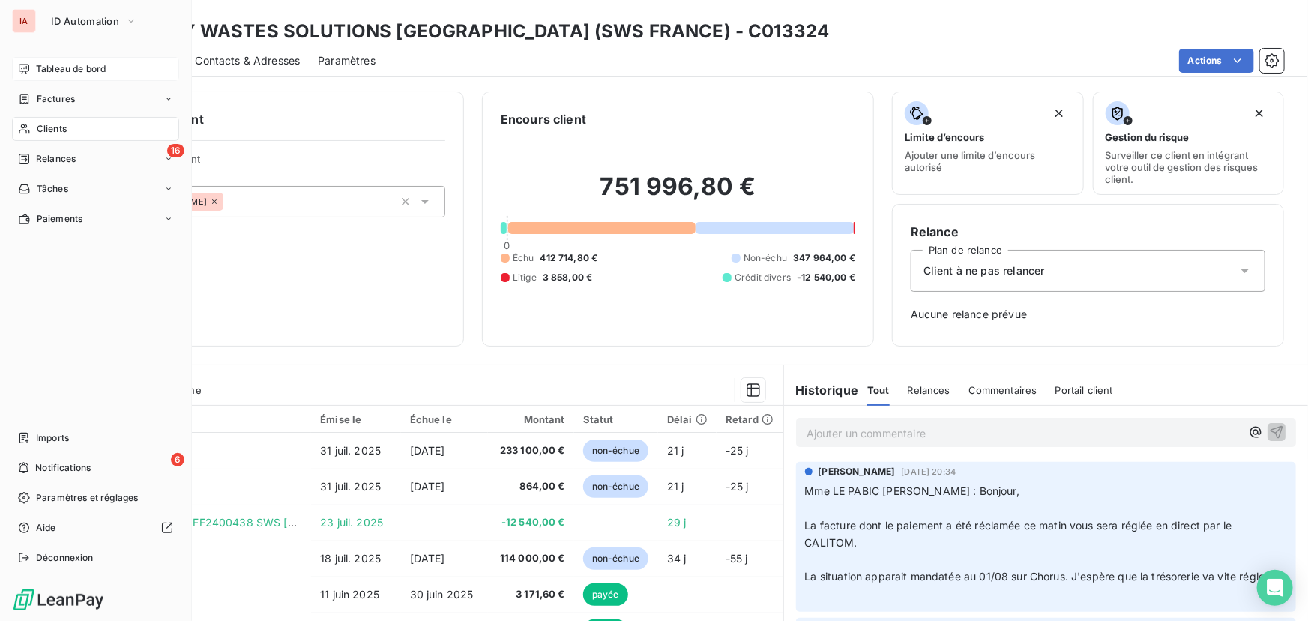
click at [76, 59] on div "Tableau de bord" at bounding box center [95, 69] width 167 height 24
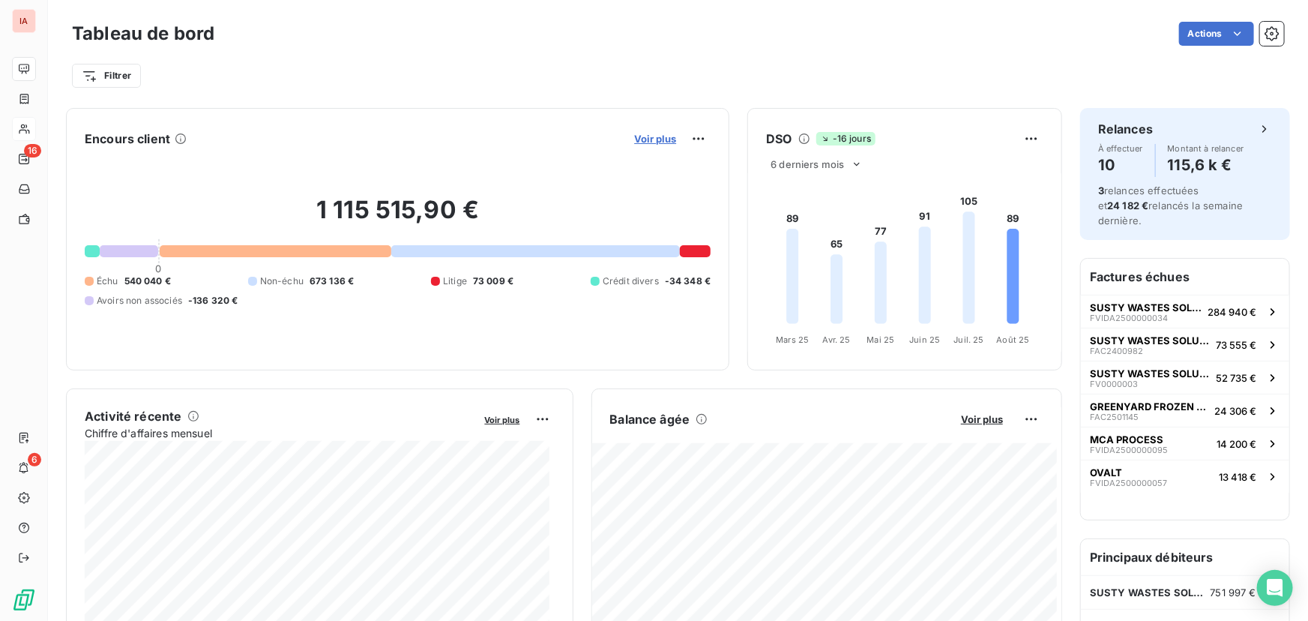
click at [644, 136] on span "Voir plus" at bounding box center [655, 139] width 42 height 12
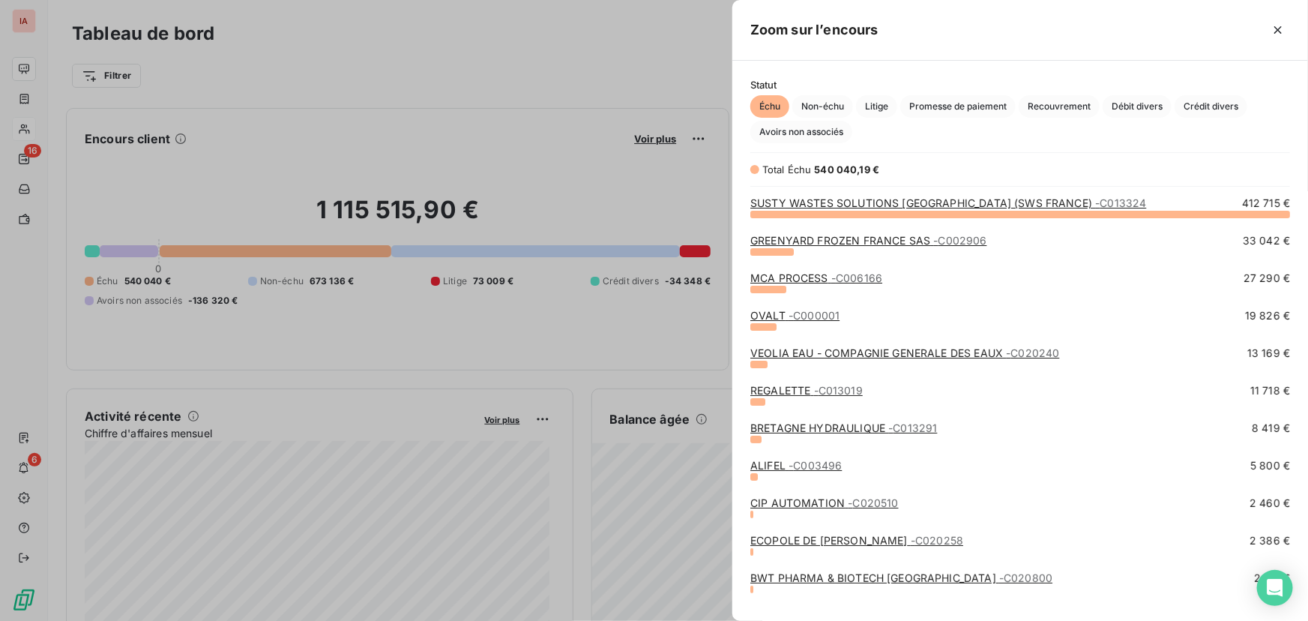
click at [820, 314] on span "- C000001" at bounding box center [814, 315] width 51 height 13
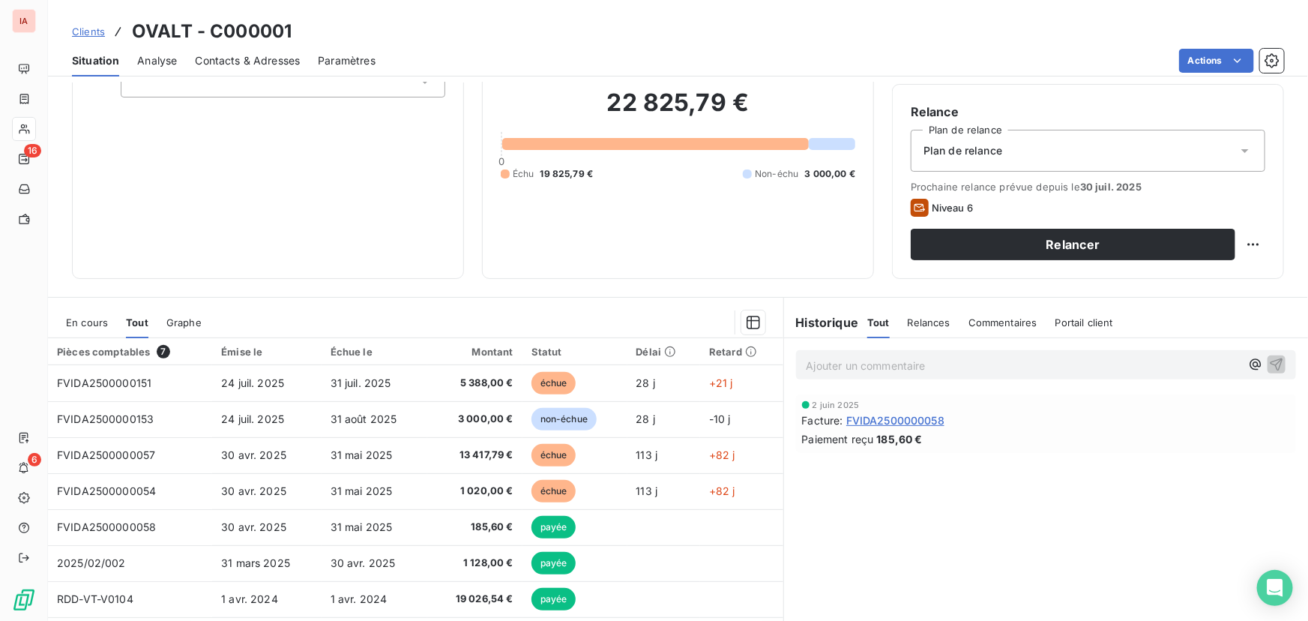
scroll to position [136, 0]
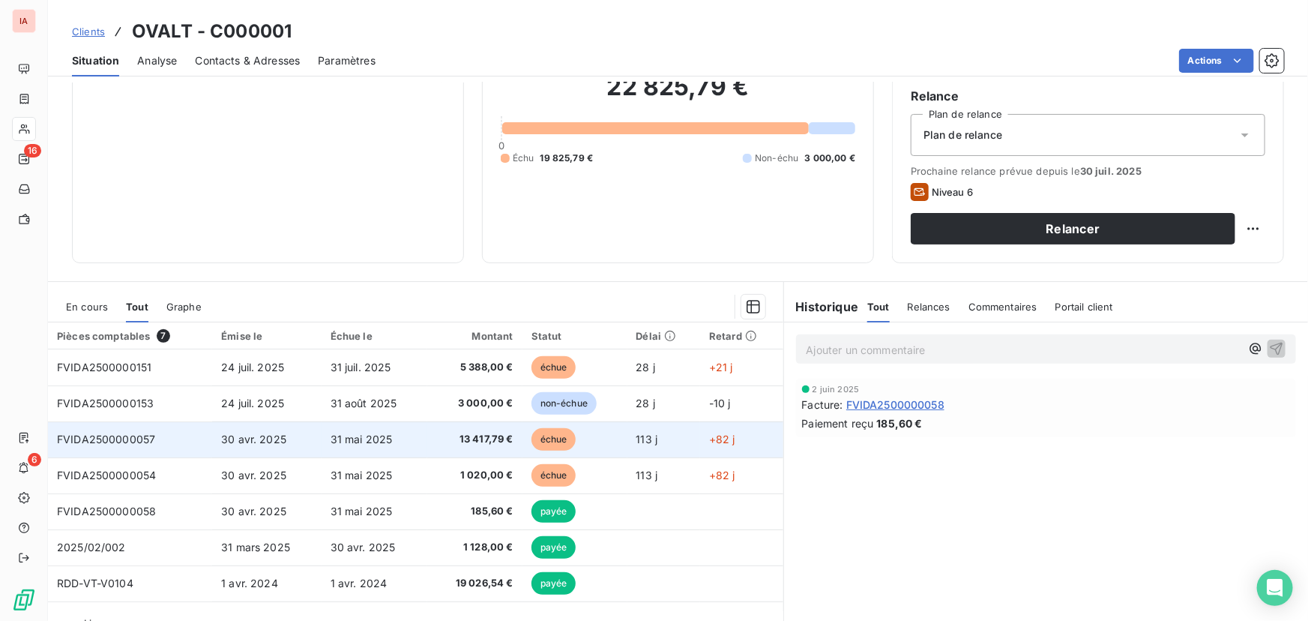
click at [490, 436] on span "13 417,79 €" at bounding box center [474, 439] width 76 height 15
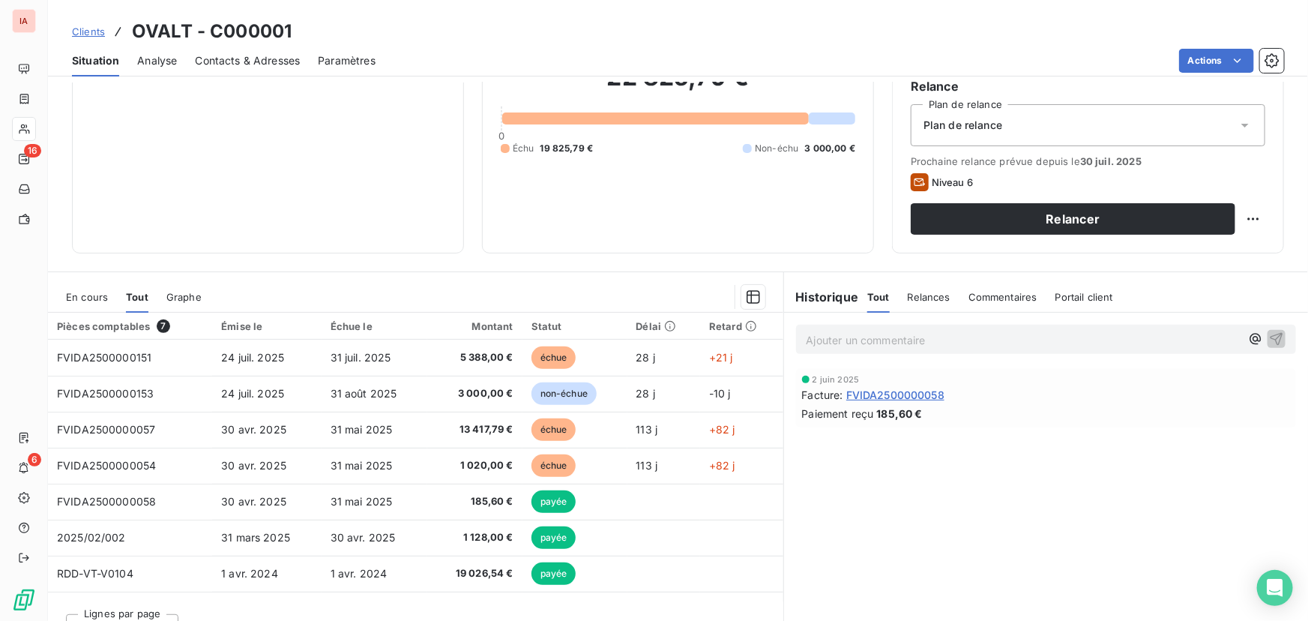
scroll to position [170, 0]
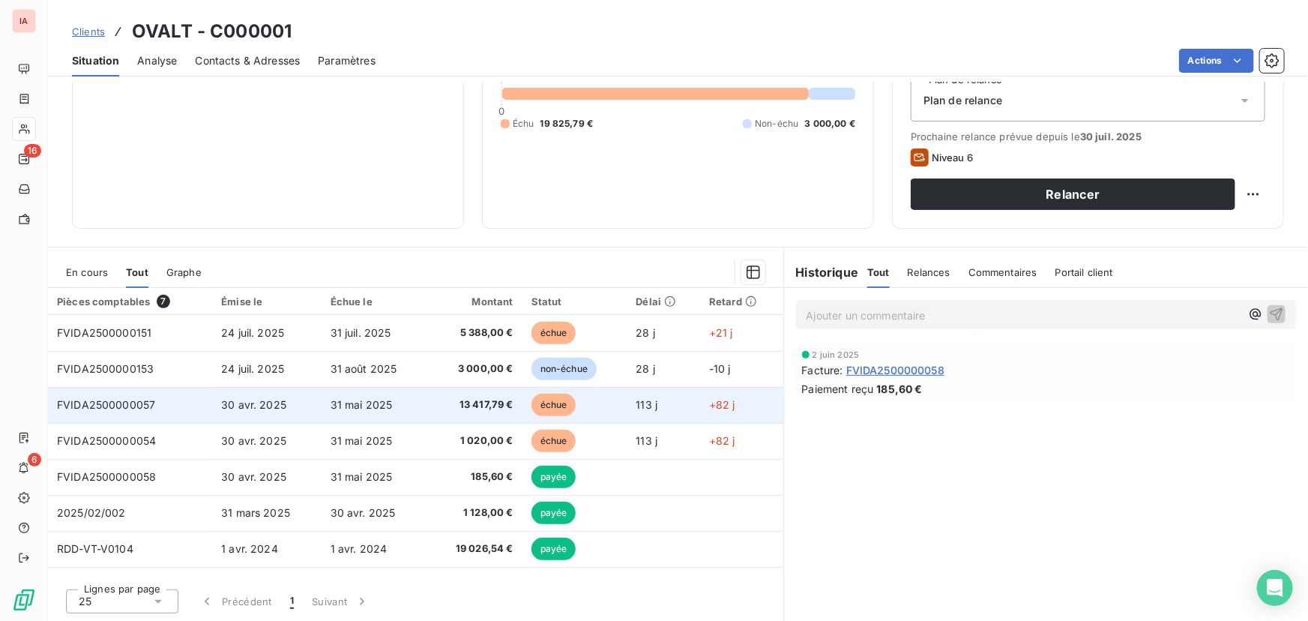
click at [262, 403] on span "30 avr. 2025" at bounding box center [253, 404] width 65 height 13
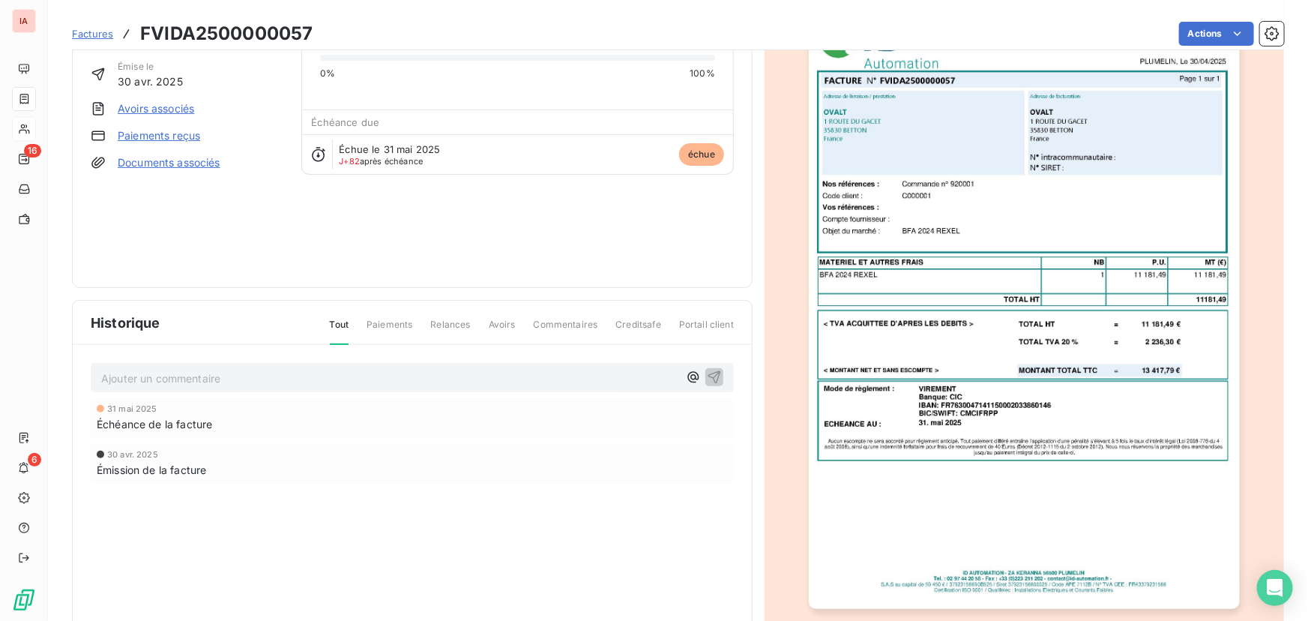
scroll to position [68, 0]
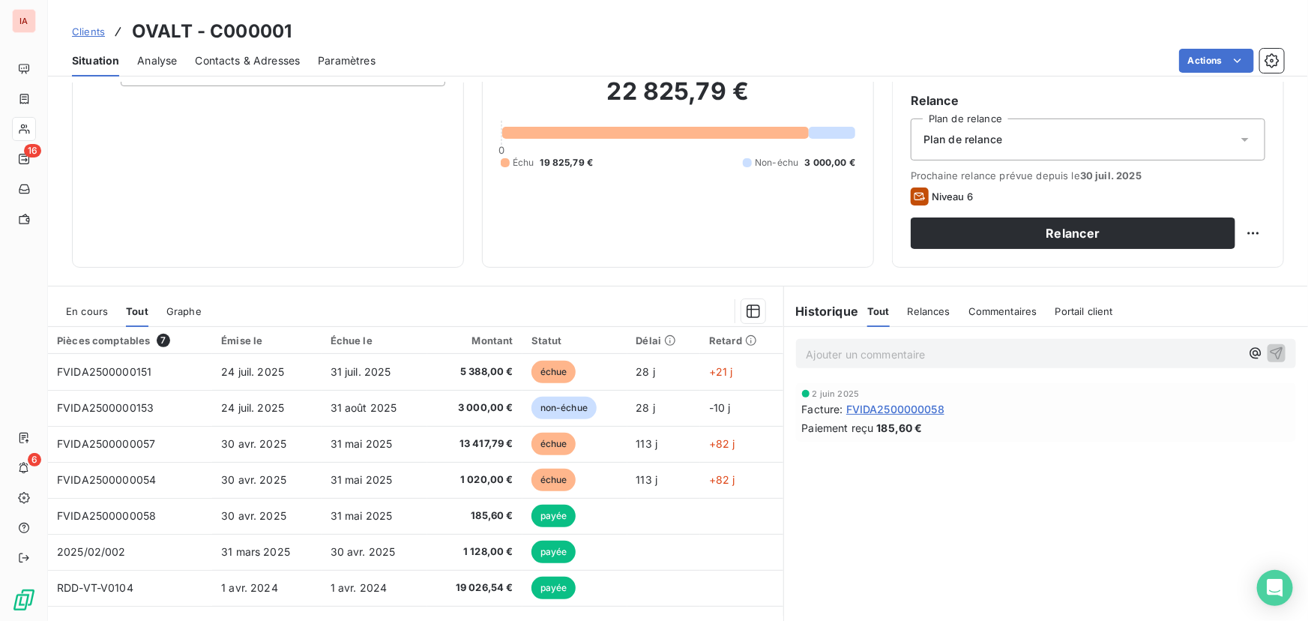
scroll to position [170, 0]
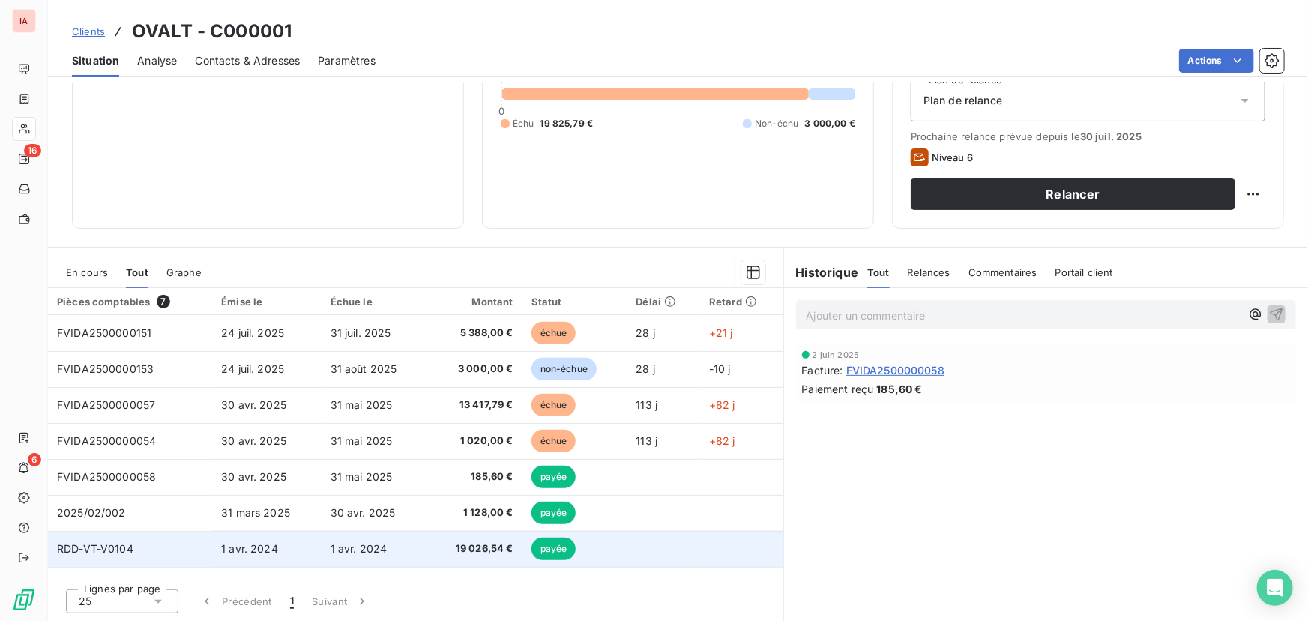
click at [469, 544] on span "19 026,54 €" at bounding box center [474, 548] width 76 height 15
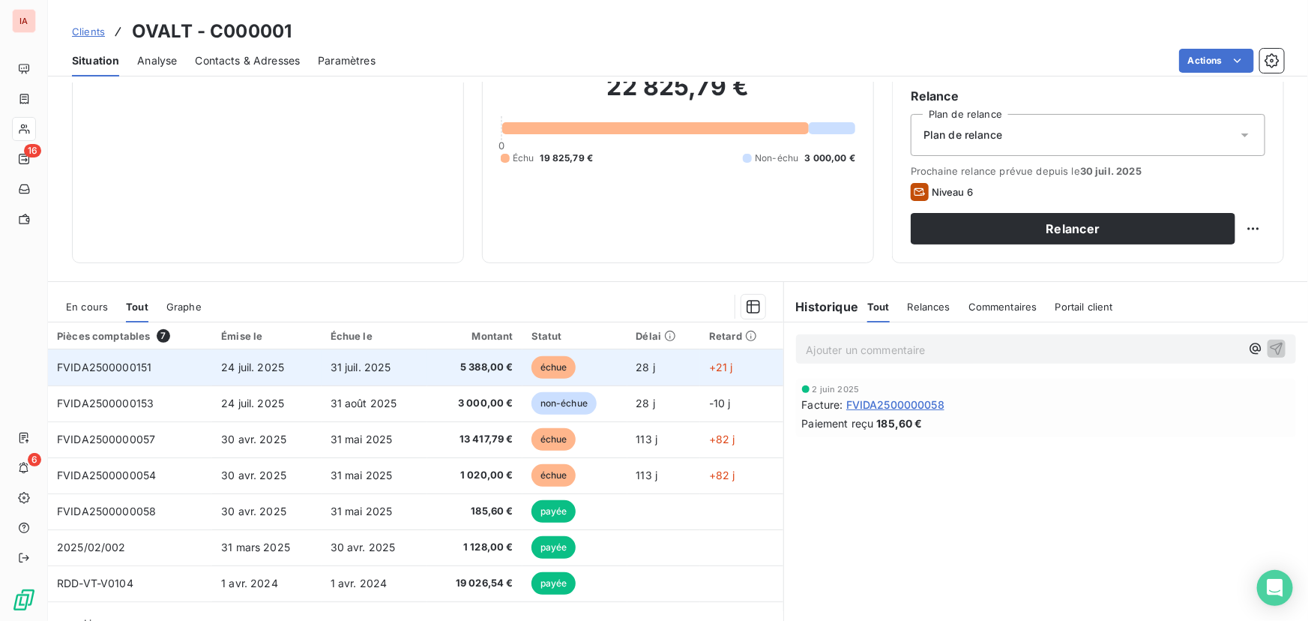
scroll to position [170, 0]
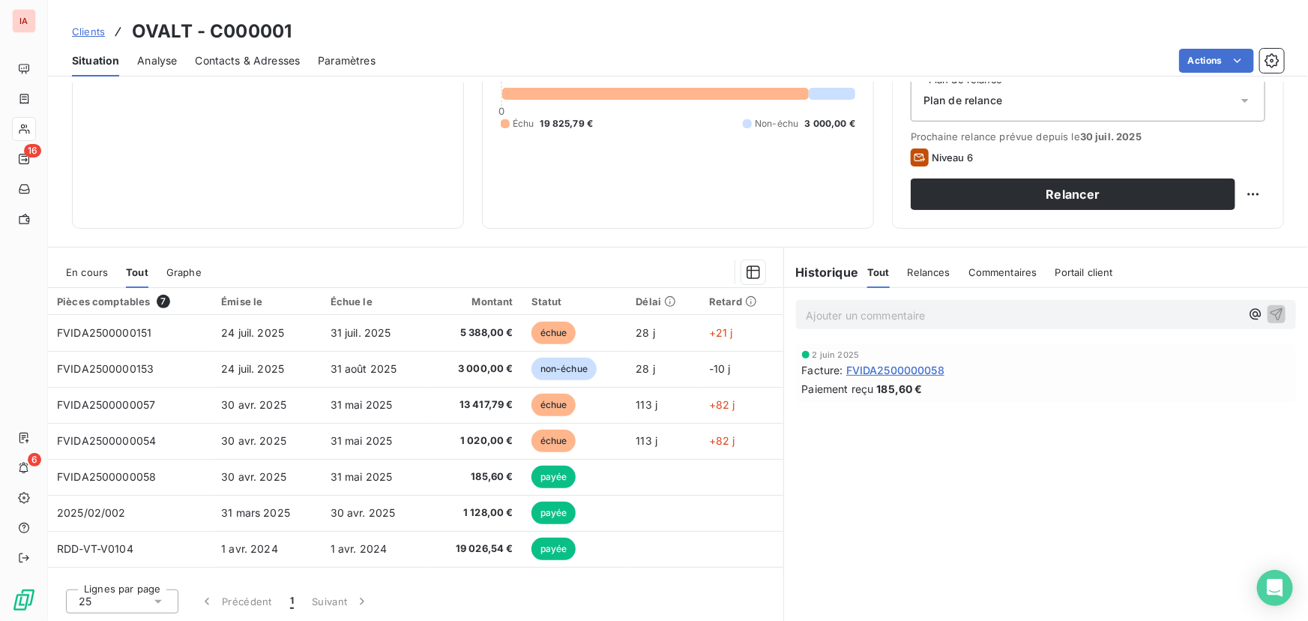
click at [88, 28] on span "Clients" at bounding box center [88, 31] width 33 height 12
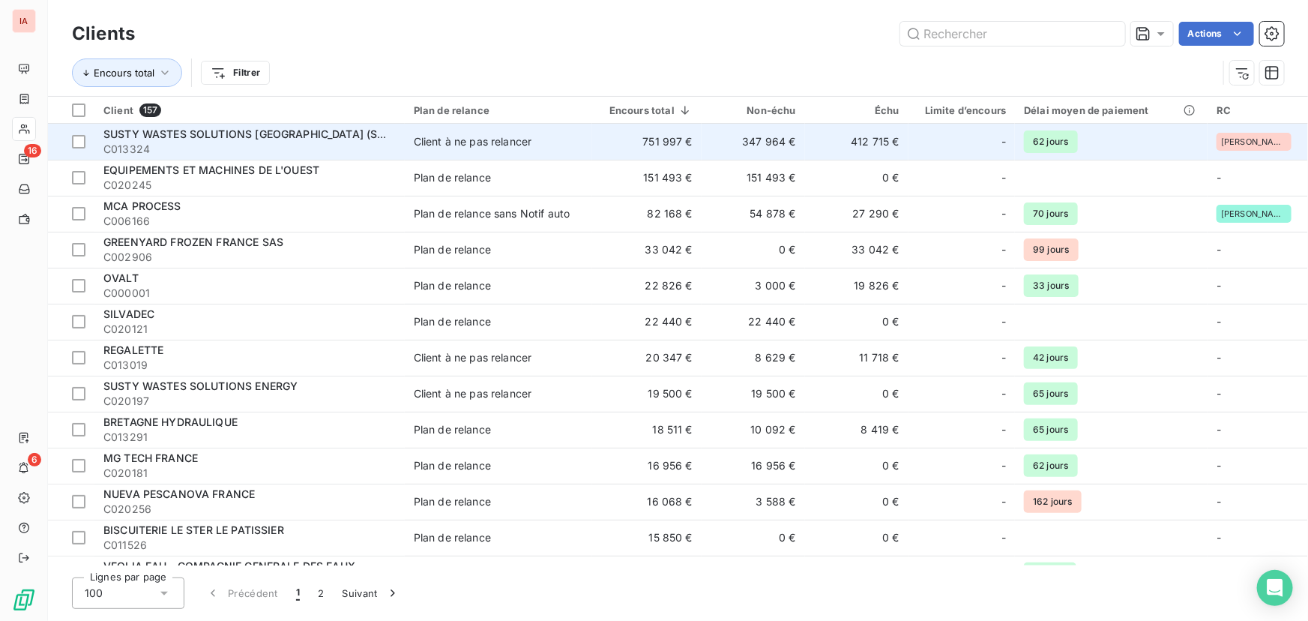
click at [259, 137] on span "SUSTY WASTES SOLUTIONS [GEOGRAPHIC_DATA] (SWS FRANCE)" at bounding box center [273, 133] width 341 height 13
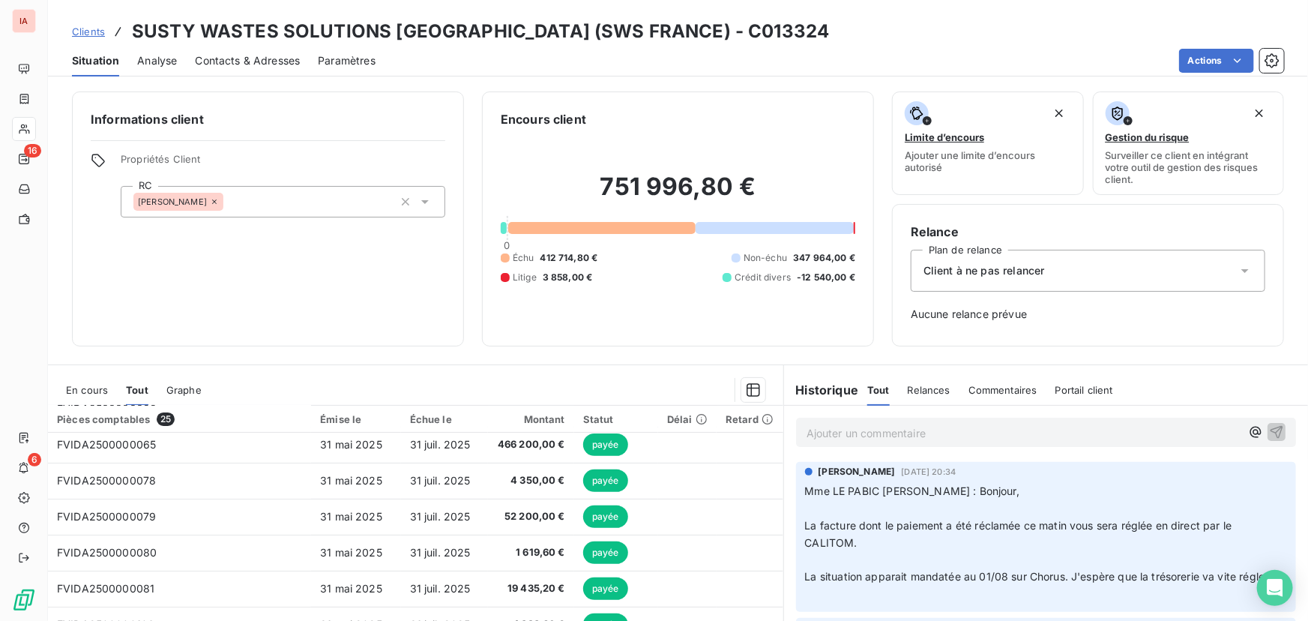
scroll to position [340, 0]
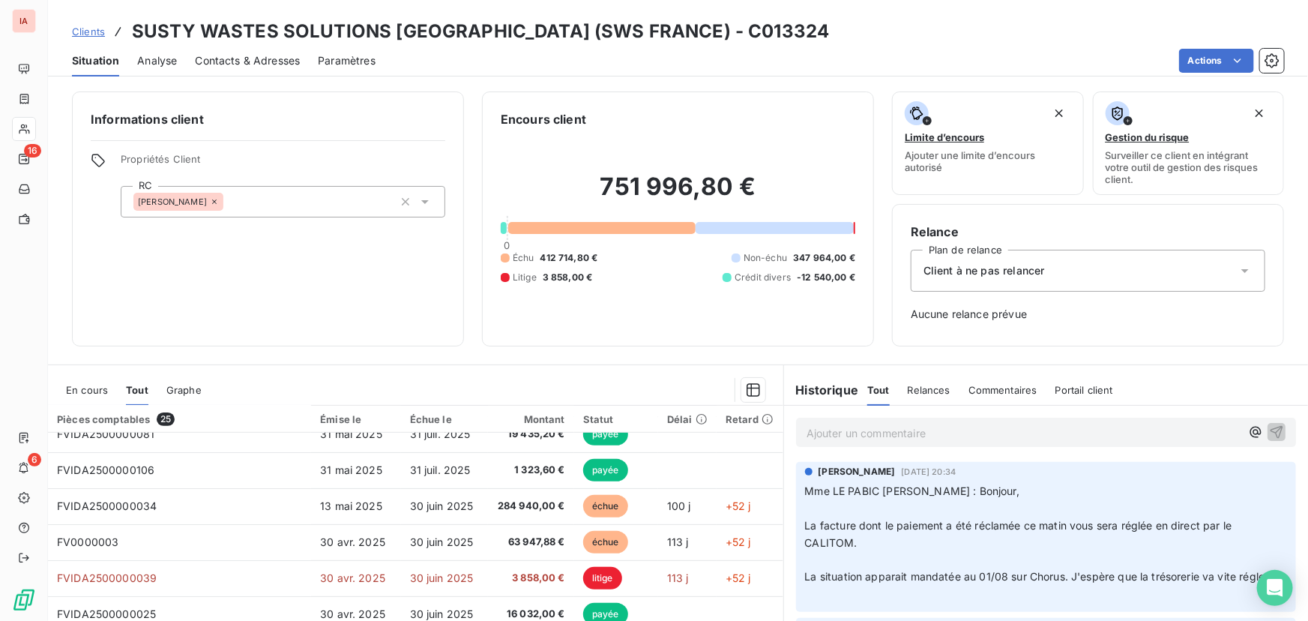
click at [93, 385] on span "En cours" at bounding box center [87, 390] width 42 height 12
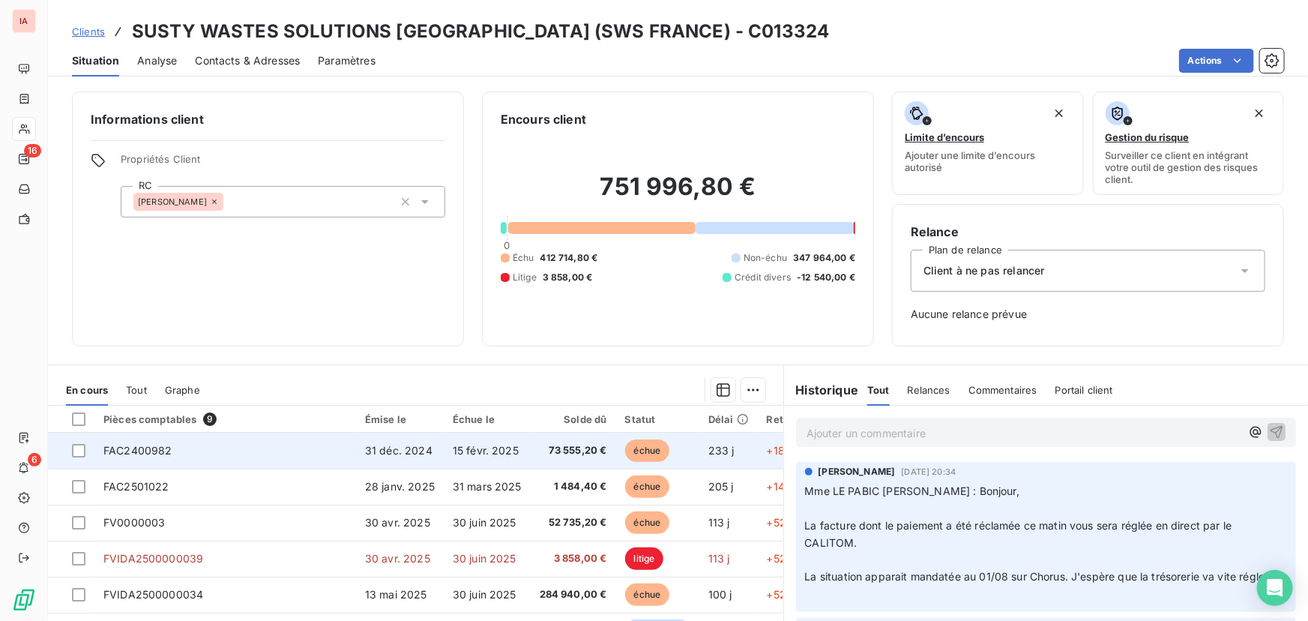
click at [161, 451] on span "FAC2400982" at bounding box center [137, 450] width 69 height 13
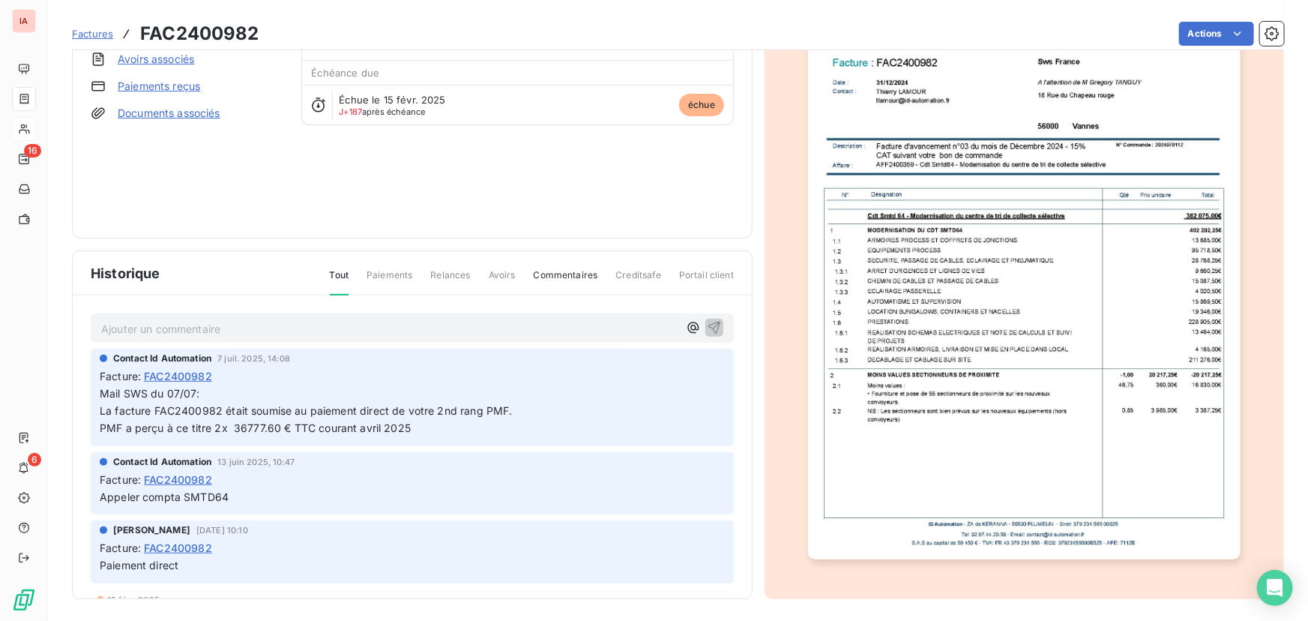
scroll to position [151, 0]
click at [1010, 424] on img "button" at bounding box center [1024, 253] width 432 height 610
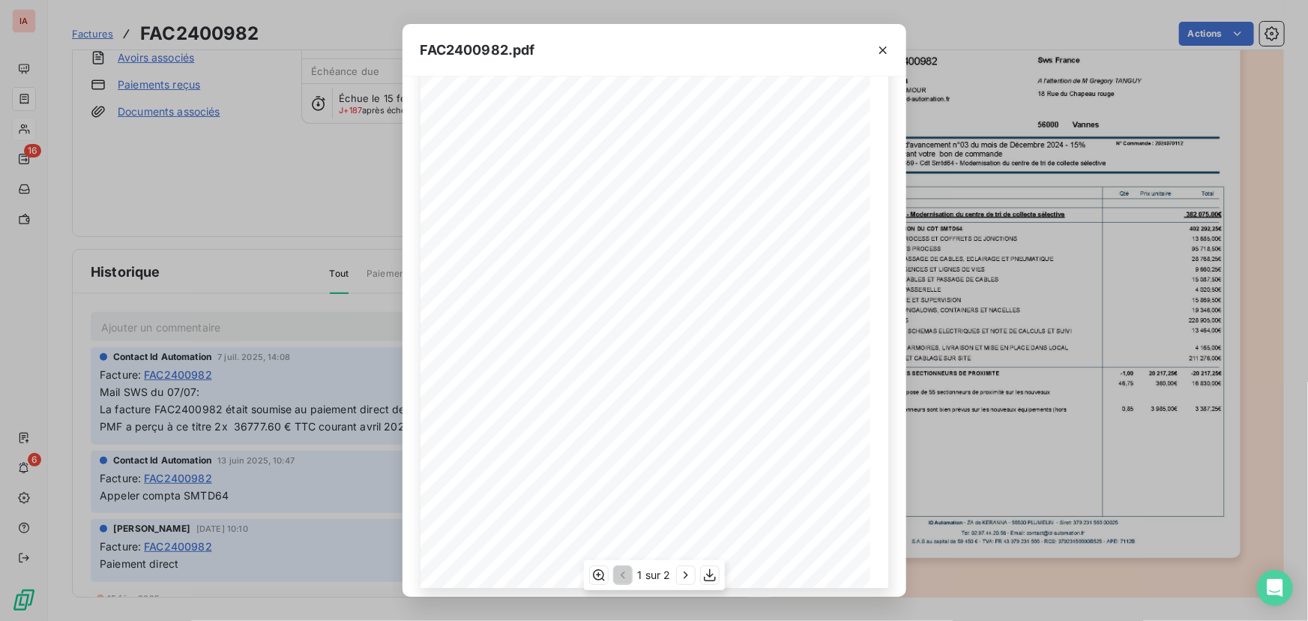
scroll to position [151, 0]
click at [685, 573] on icon "button" at bounding box center [686, 574] width 4 height 7
click at [888, 46] on icon "button" at bounding box center [883, 50] width 15 height 15
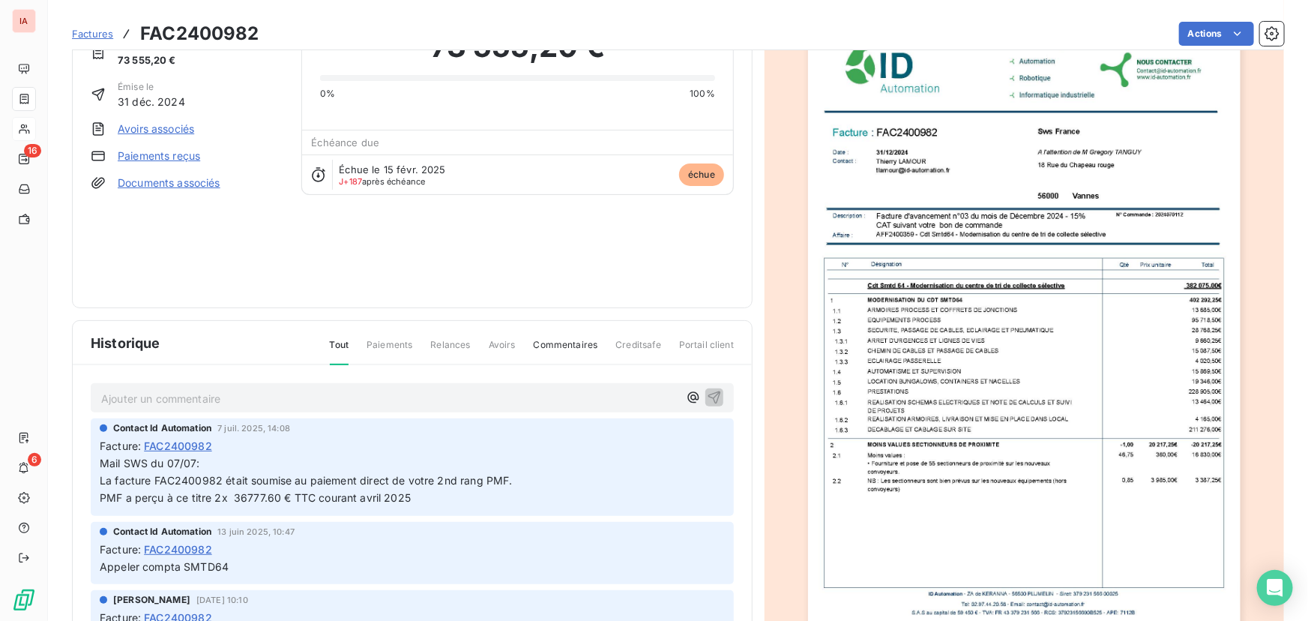
scroll to position [0, 0]
